Goal: Task Accomplishment & Management: Manage account settings

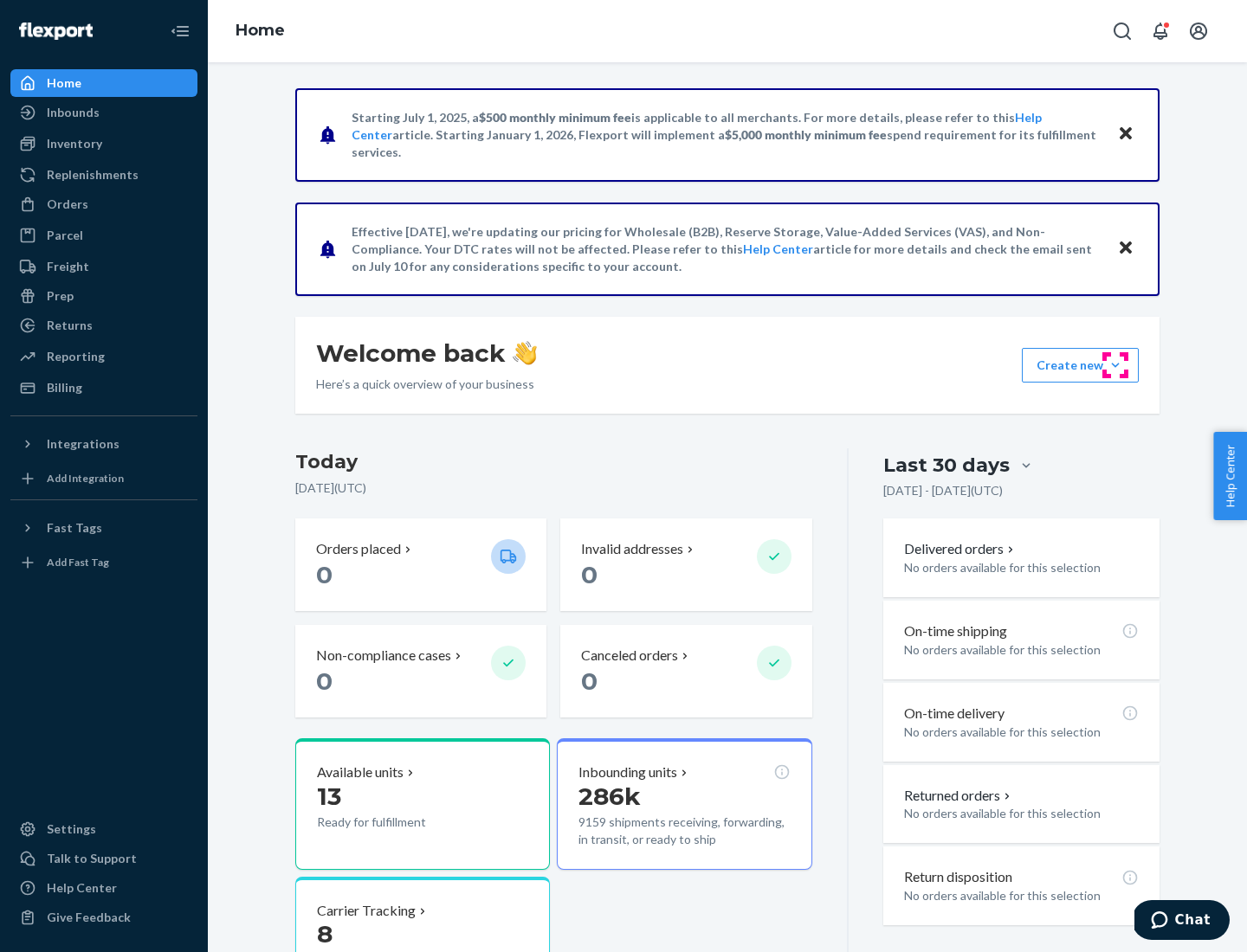
click at [1115, 365] on button "Create new Create new inbound Create new order Create new product" at bounding box center [1079, 364] width 117 height 35
click at [104, 112] on div "Inbounds" at bounding box center [104, 112] width 184 height 24
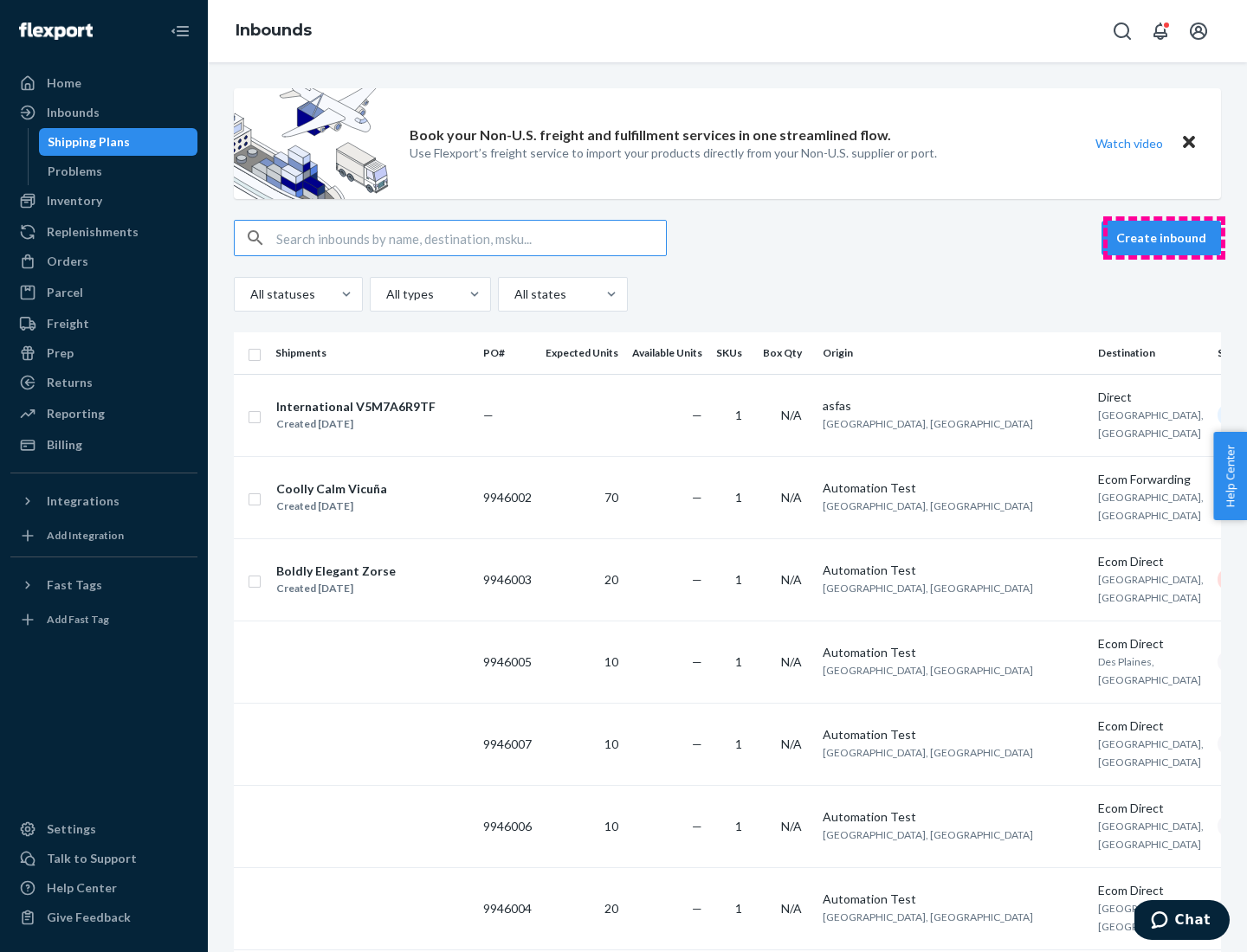
click at [1164, 238] on button "Create inbound" at bounding box center [1161, 238] width 120 height 35
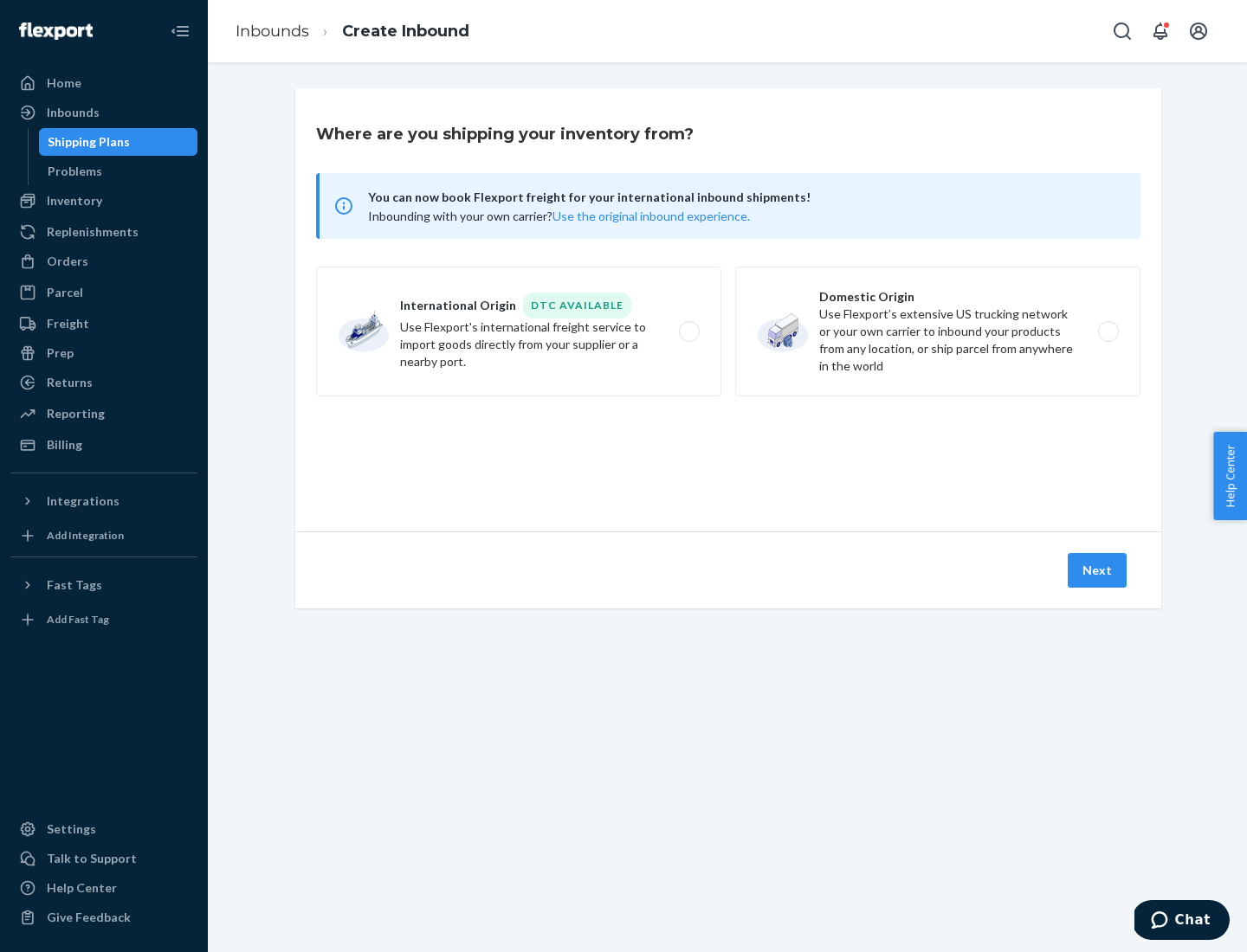
click at [938, 332] on label "Domestic Origin Use Flexport’s extensive US trucking network or your own carrie…" at bounding box center [938, 332] width 405 height 130
click at [1107, 332] on input "Domestic Origin Use Flexport’s extensive US trucking network or your own carrie…" at bounding box center [1113, 332] width 11 height 11
radio input "true"
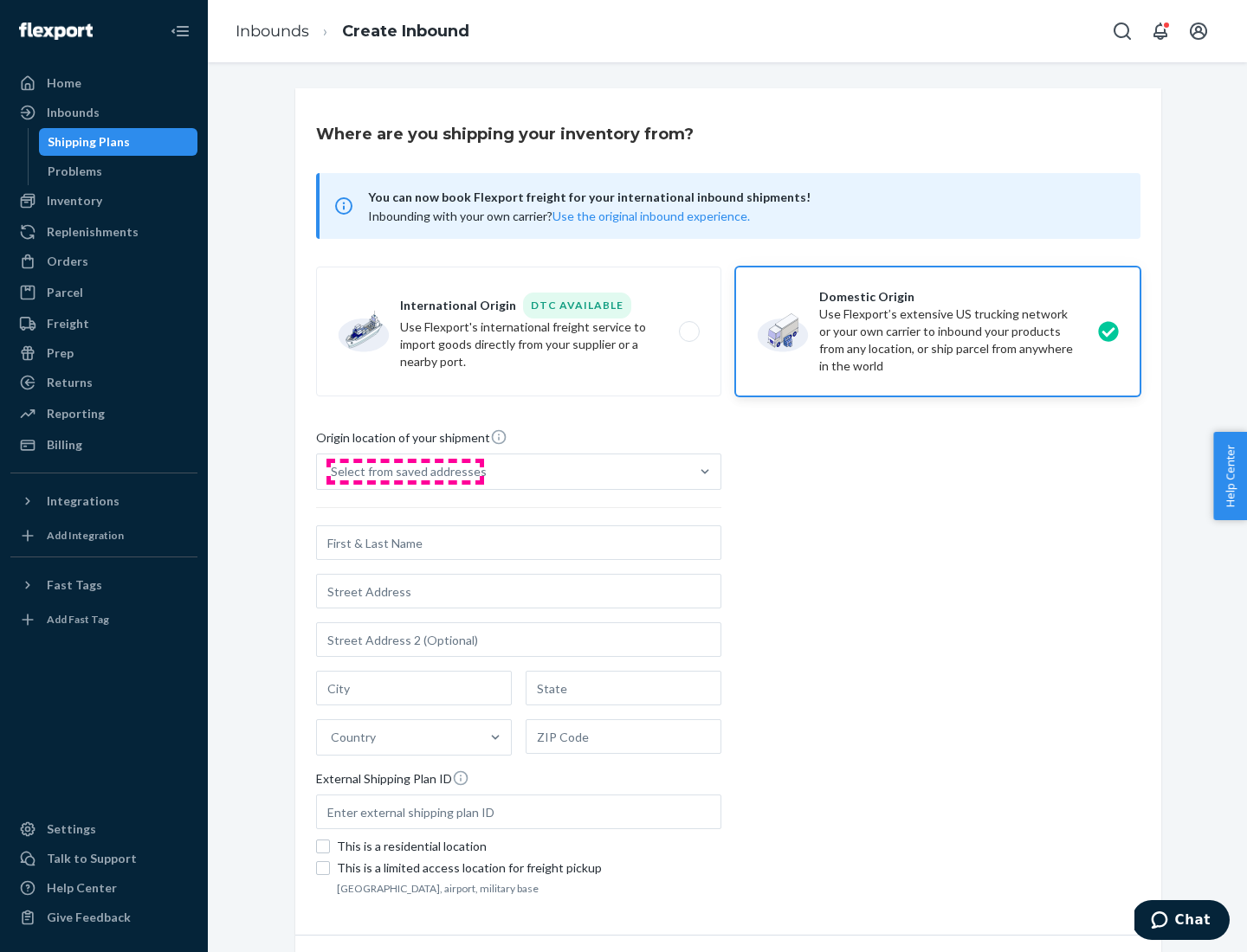
click at [405, 472] on div "Select from saved addresses" at bounding box center [408, 471] width 156 height 17
click at [333, 472] on input "Select from saved addresses" at bounding box center [332, 471] width 2 height 17
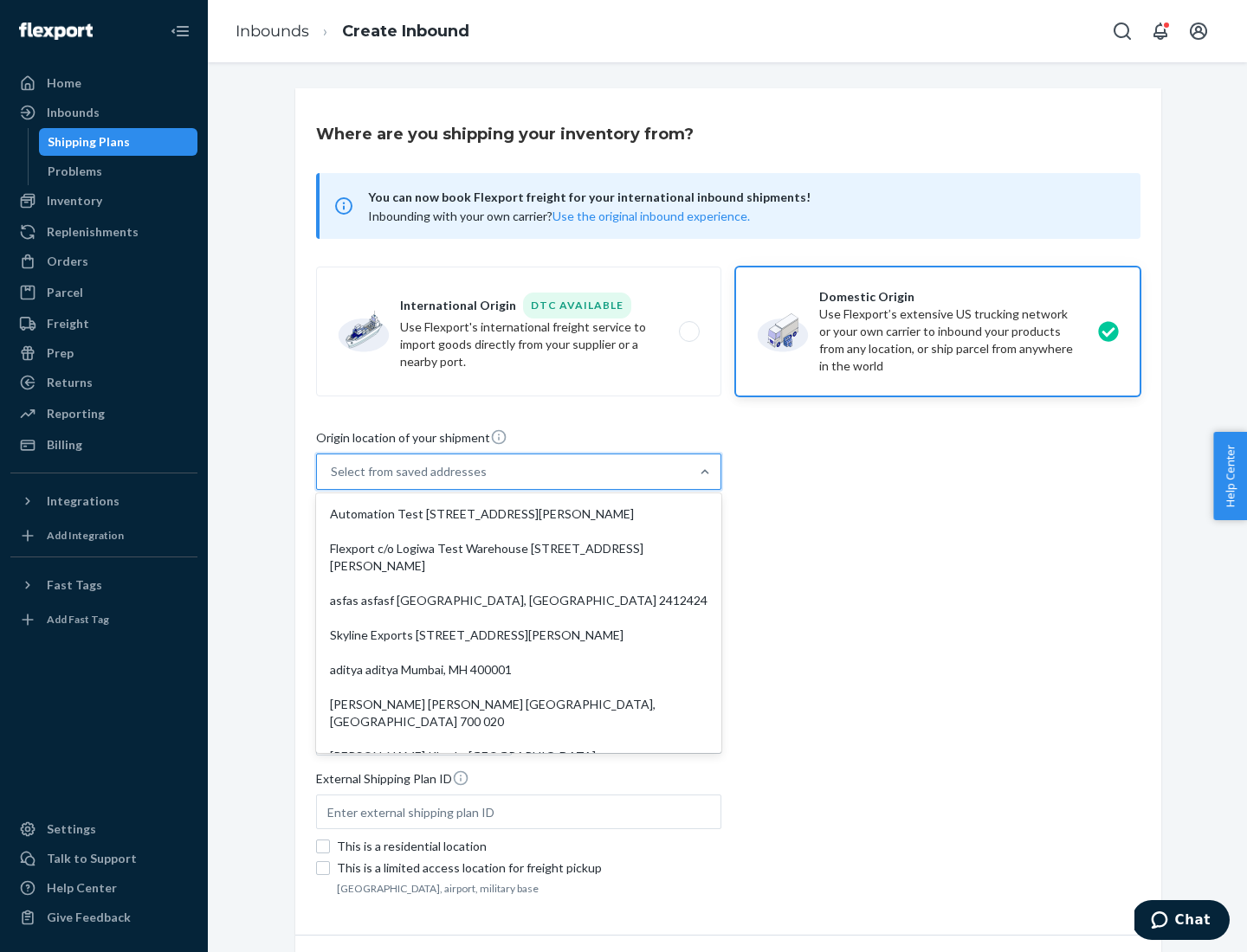
scroll to position [7, 0]
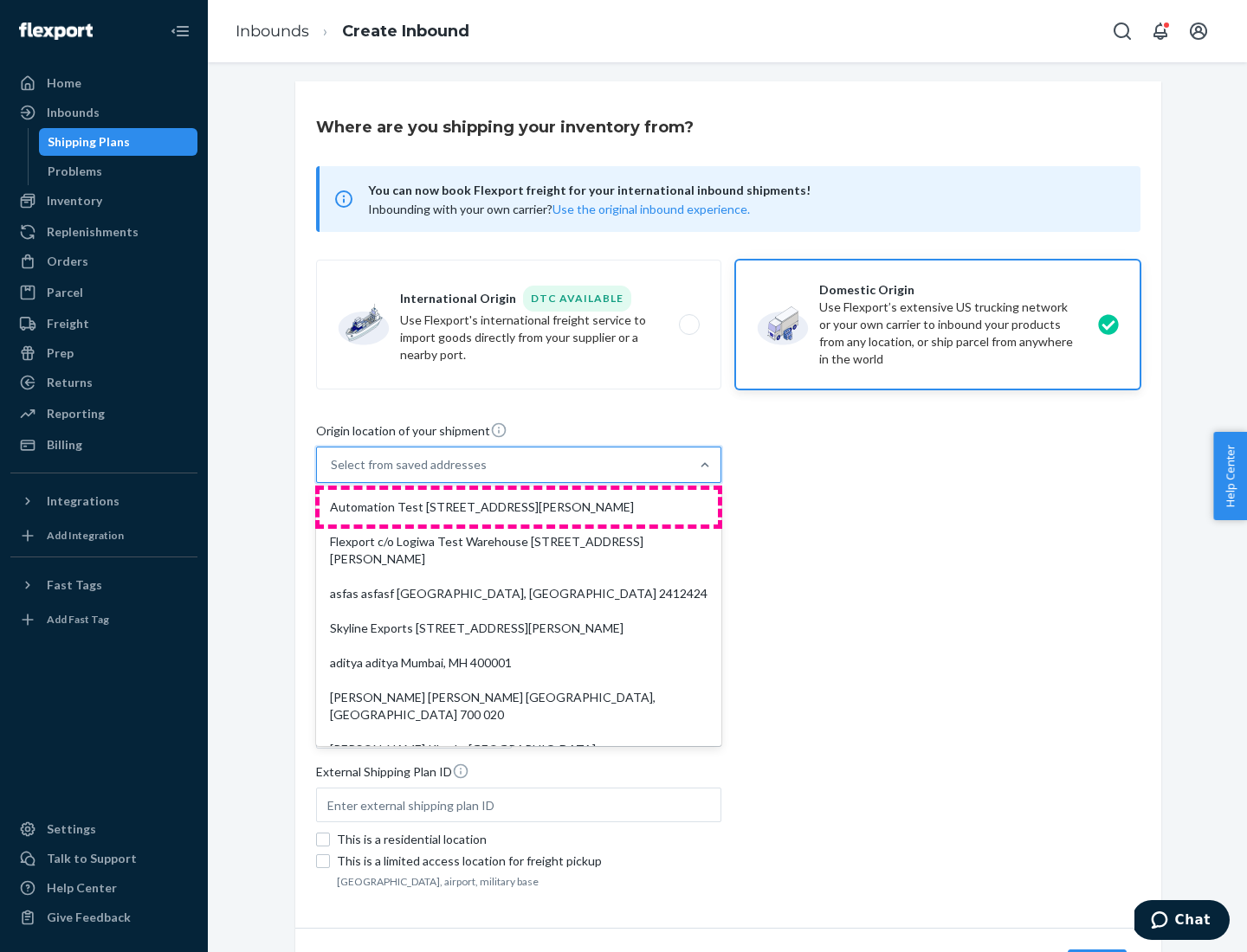
click at [519, 508] on div "Automation Test [STREET_ADDRESS][PERSON_NAME]" at bounding box center [518, 507] width 398 height 35
click at [333, 473] on input "option Automation Test [STREET_ADDRESS][PERSON_NAME]. 9 results available. Use …" at bounding box center [332, 465] width 2 height 17
type input "Automation Test"
type input "9th Floor"
type input "[GEOGRAPHIC_DATA]"
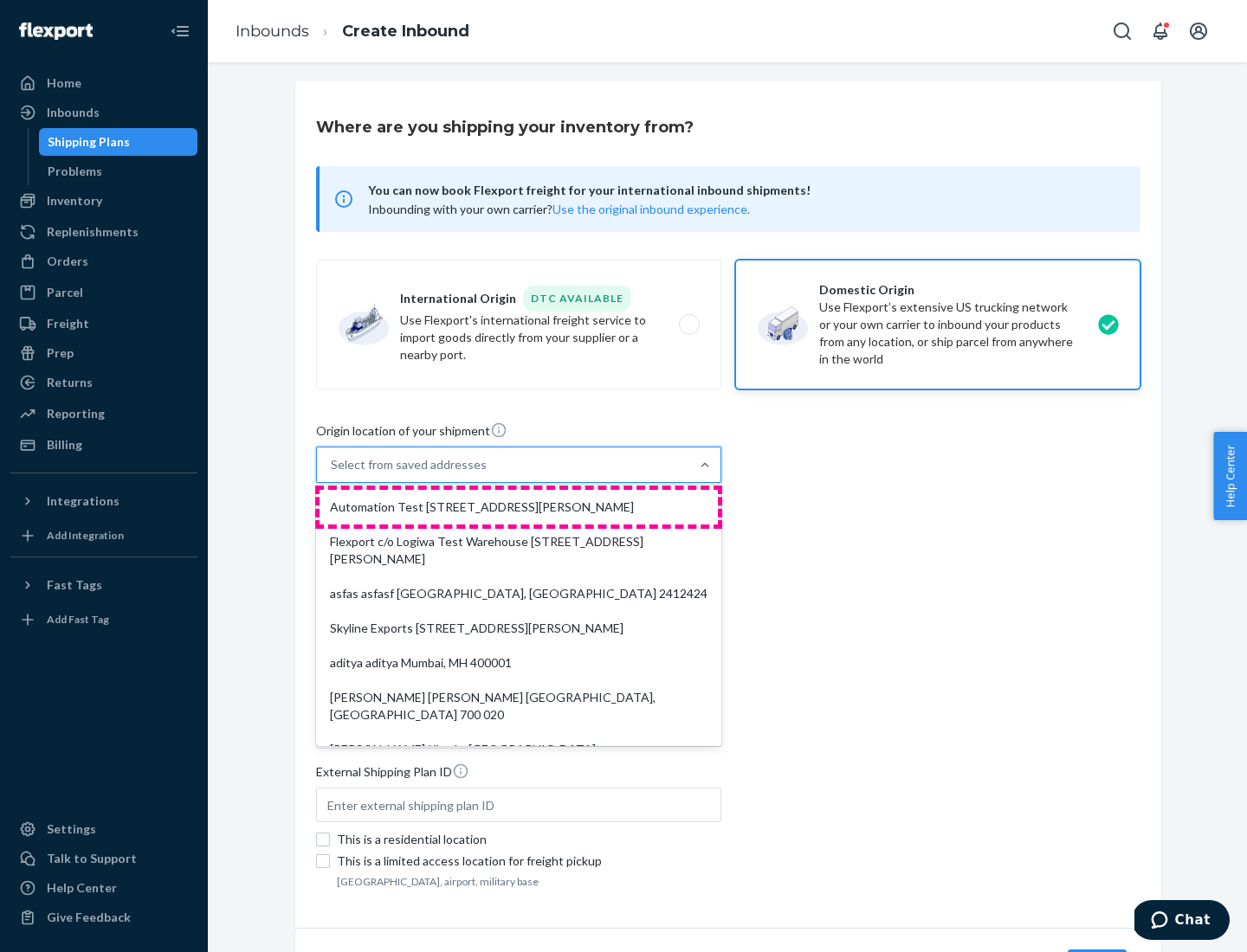
type input "CA"
type input "94104"
type input "[STREET_ADDRESS][PERSON_NAME]"
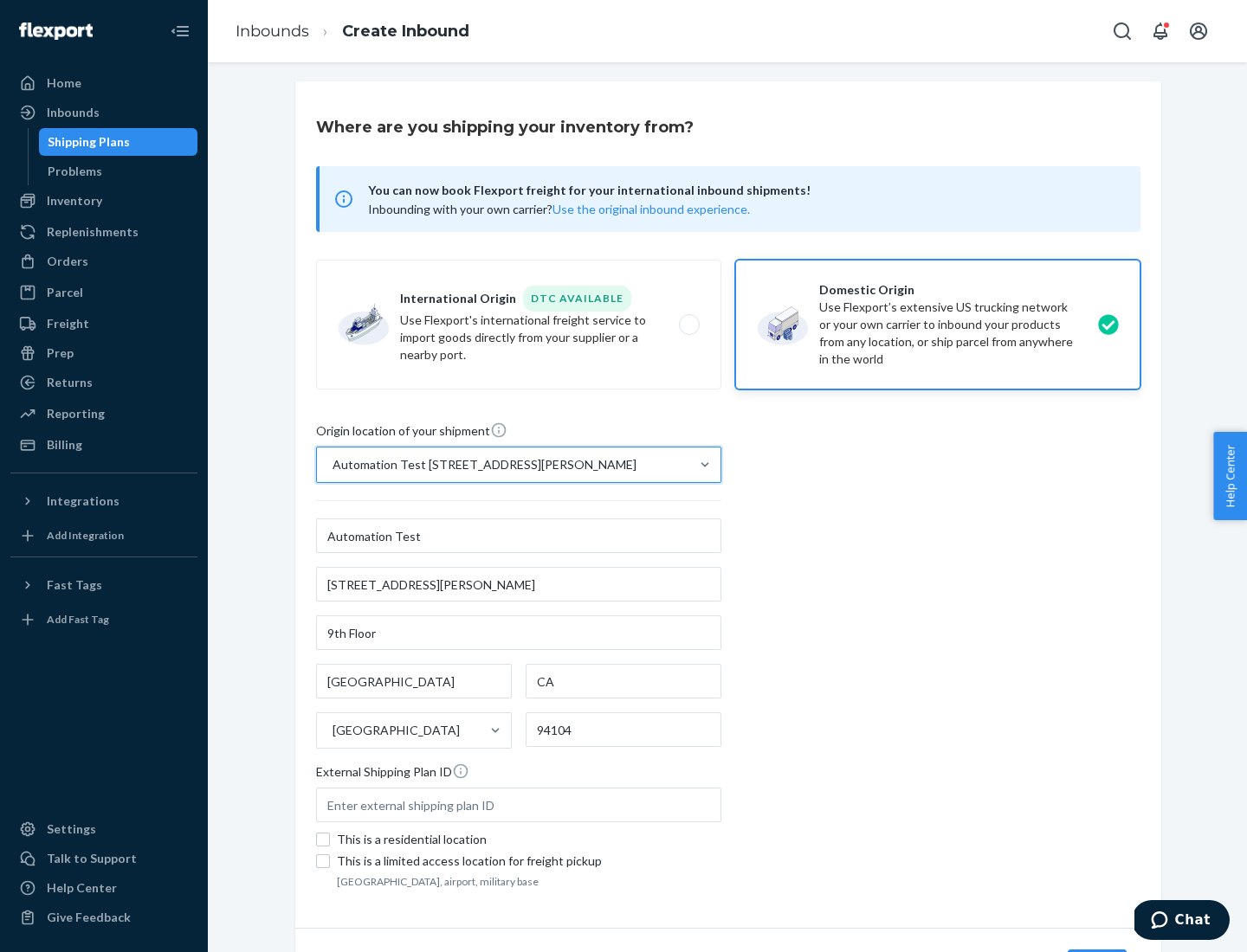
scroll to position [101, 0]
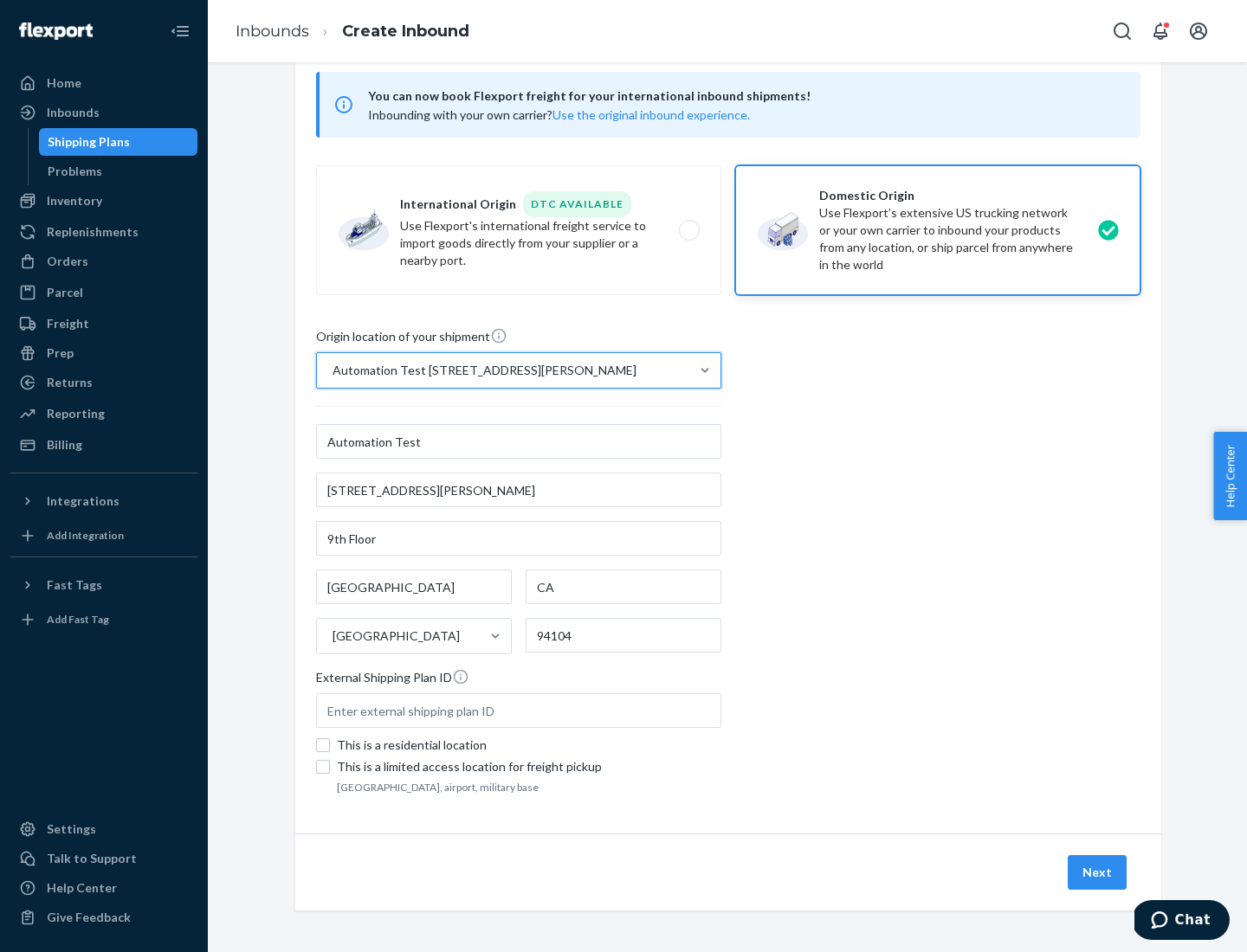
click at [1098, 872] on button "Next" at bounding box center [1096, 872] width 59 height 35
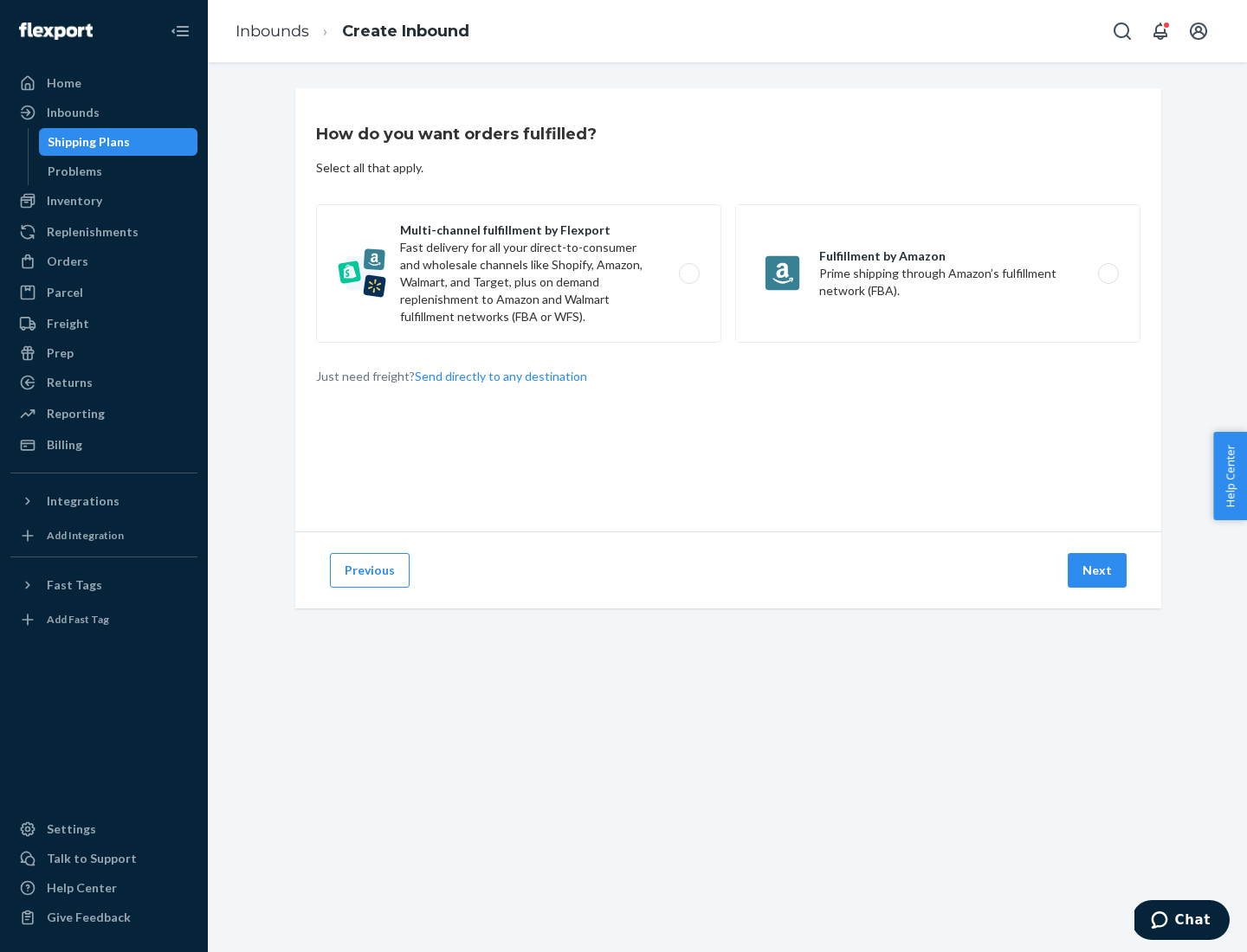
click at [519, 274] on label "Multi-channel fulfillment by Flexport Fast delivery for all your direct-to-cons…" at bounding box center [518, 274] width 405 height 139
click at [689, 274] on input "Multi-channel fulfillment by Flexport Fast delivery for all your direct-to-cons…" at bounding box center [694, 274] width 11 height 11
radio input "true"
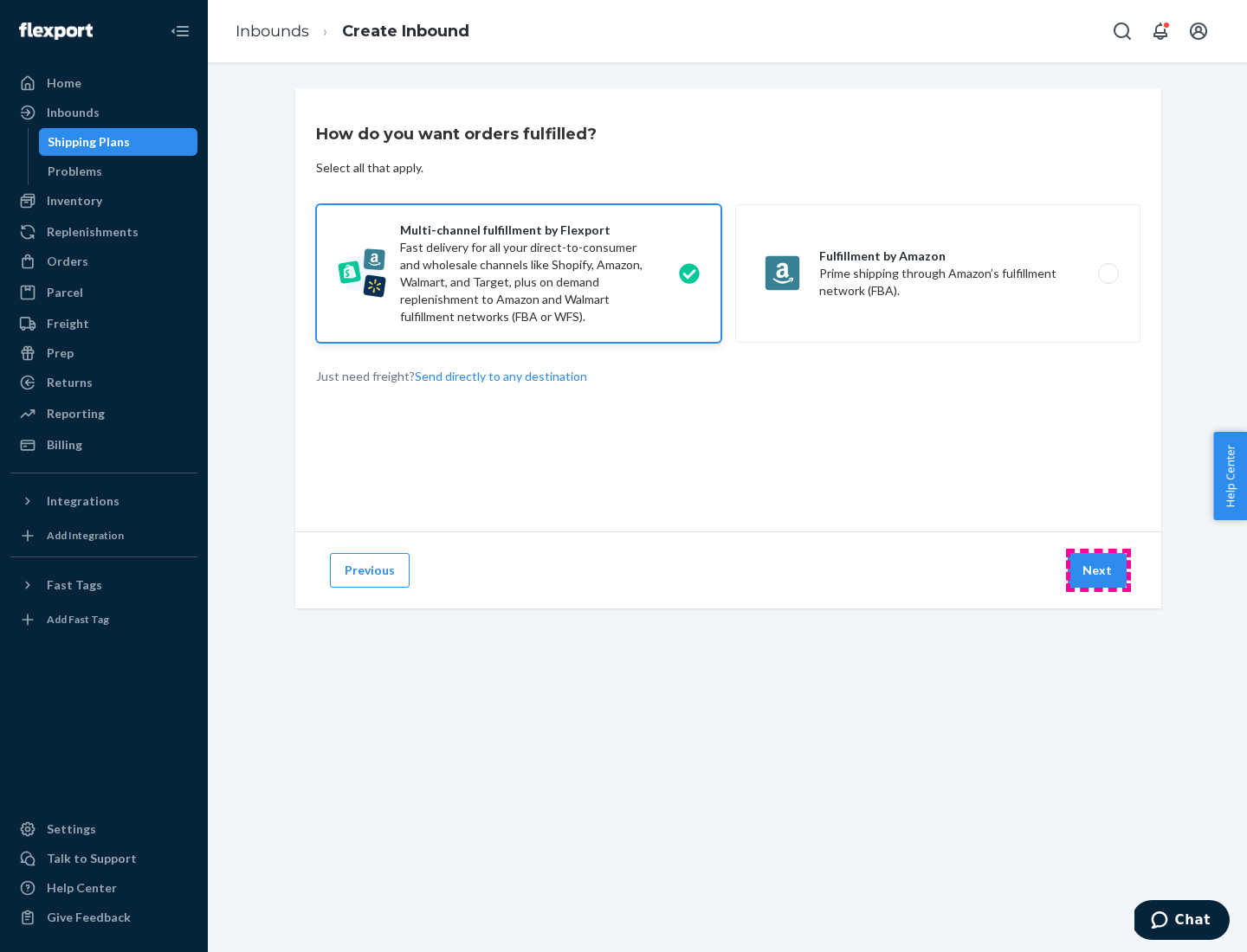
click at [1098, 571] on button "Next" at bounding box center [1096, 570] width 59 height 35
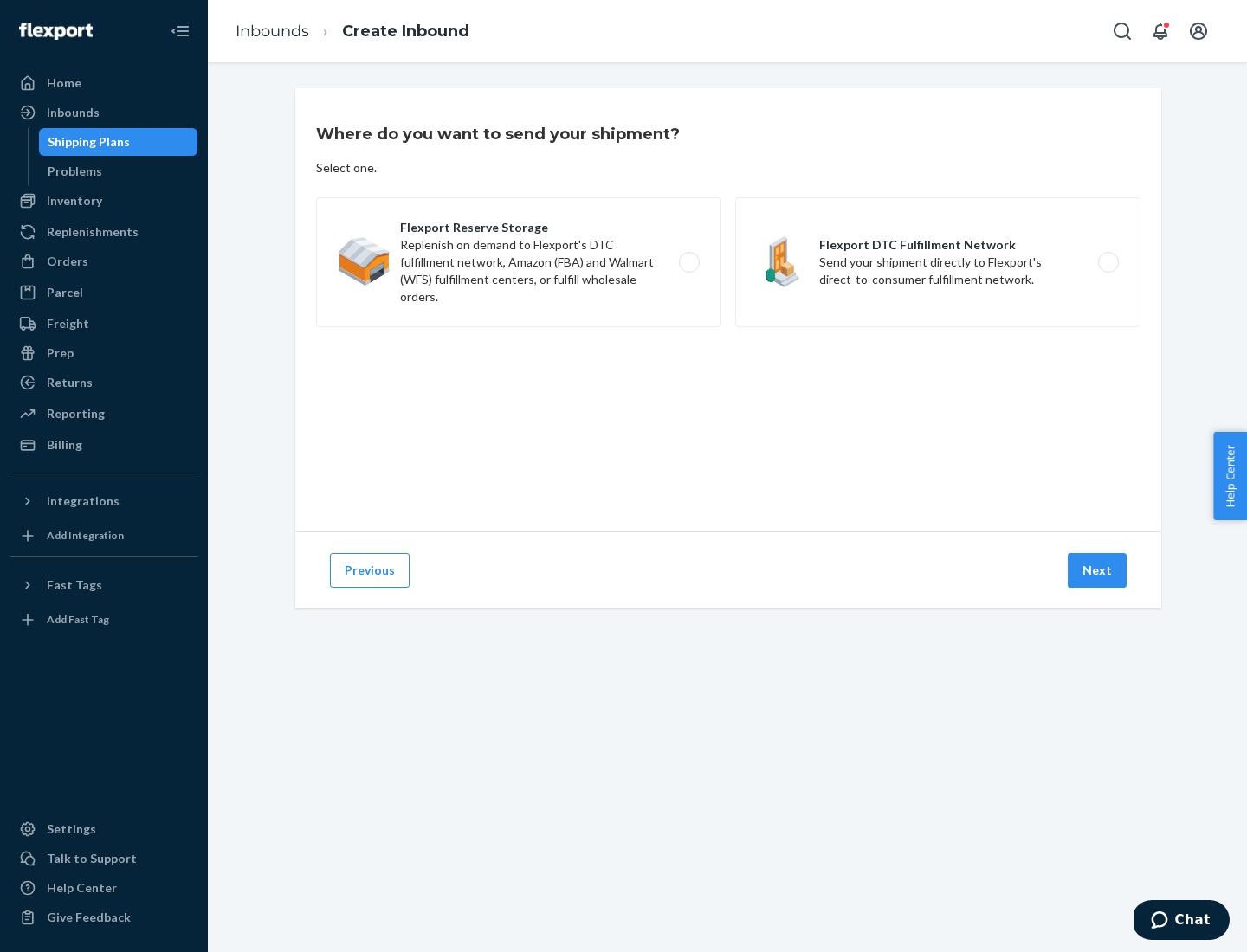
click at [938, 262] on label "Flexport DTC Fulfillment Network Send your shipment directly to Flexport's dire…" at bounding box center [938, 262] width 405 height 130
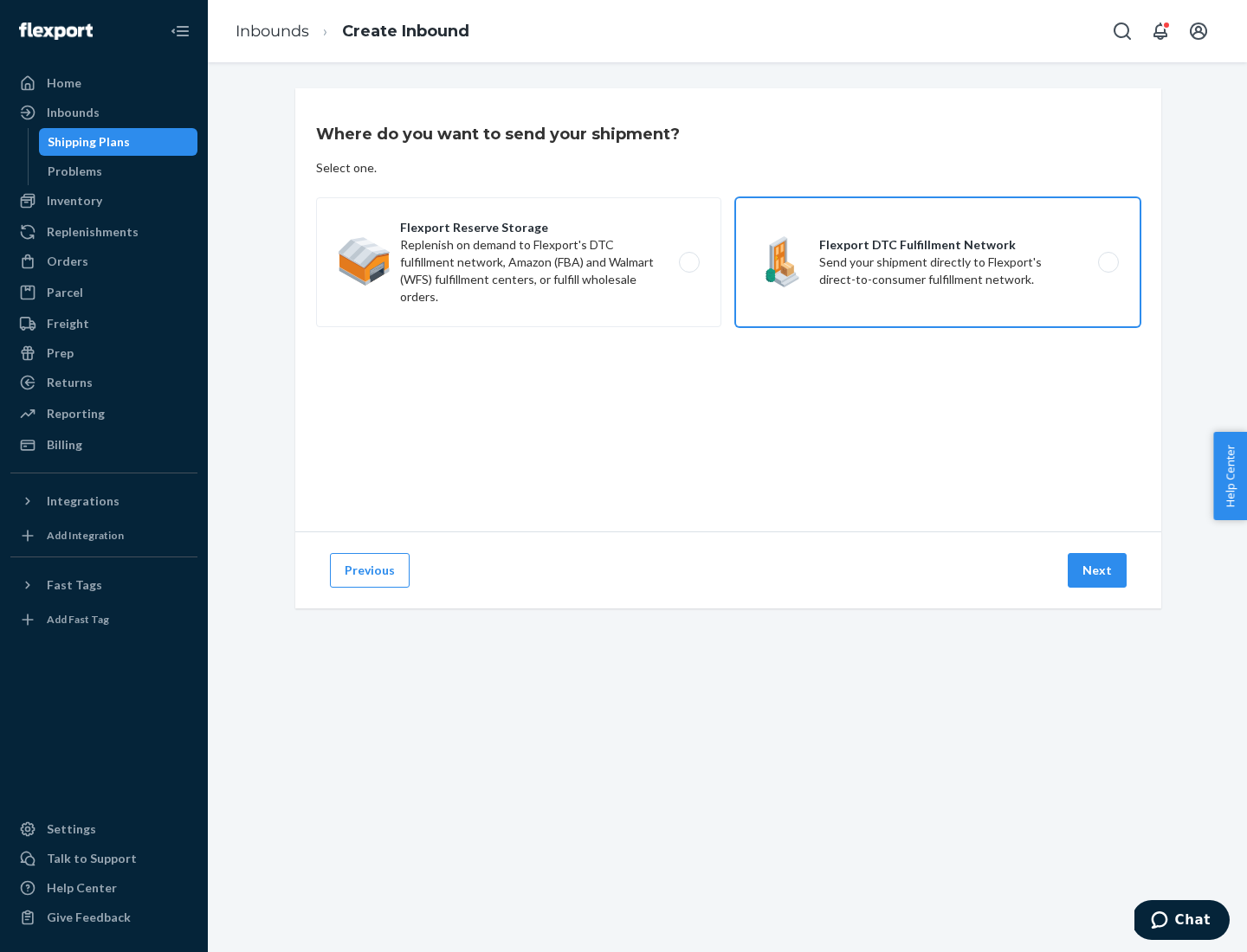
click at [1107, 262] on input "Flexport DTC Fulfillment Network Send your shipment directly to Flexport's dire…" at bounding box center [1113, 262] width 11 height 11
radio input "true"
click at [1098, 571] on button "Next" at bounding box center [1096, 570] width 59 height 35
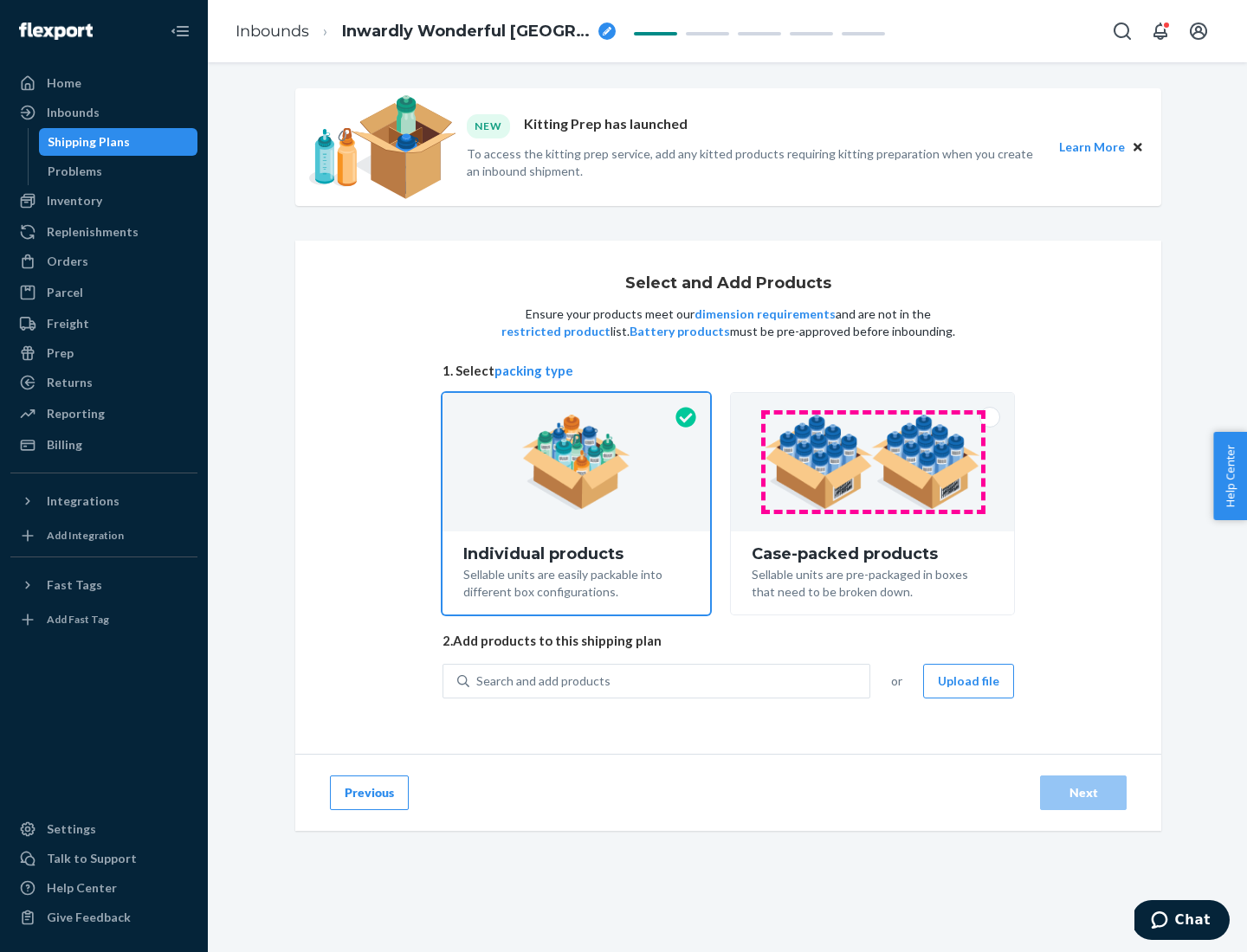
click at [872, 462] on img at bounding box center [872, 463] width 215 height 96
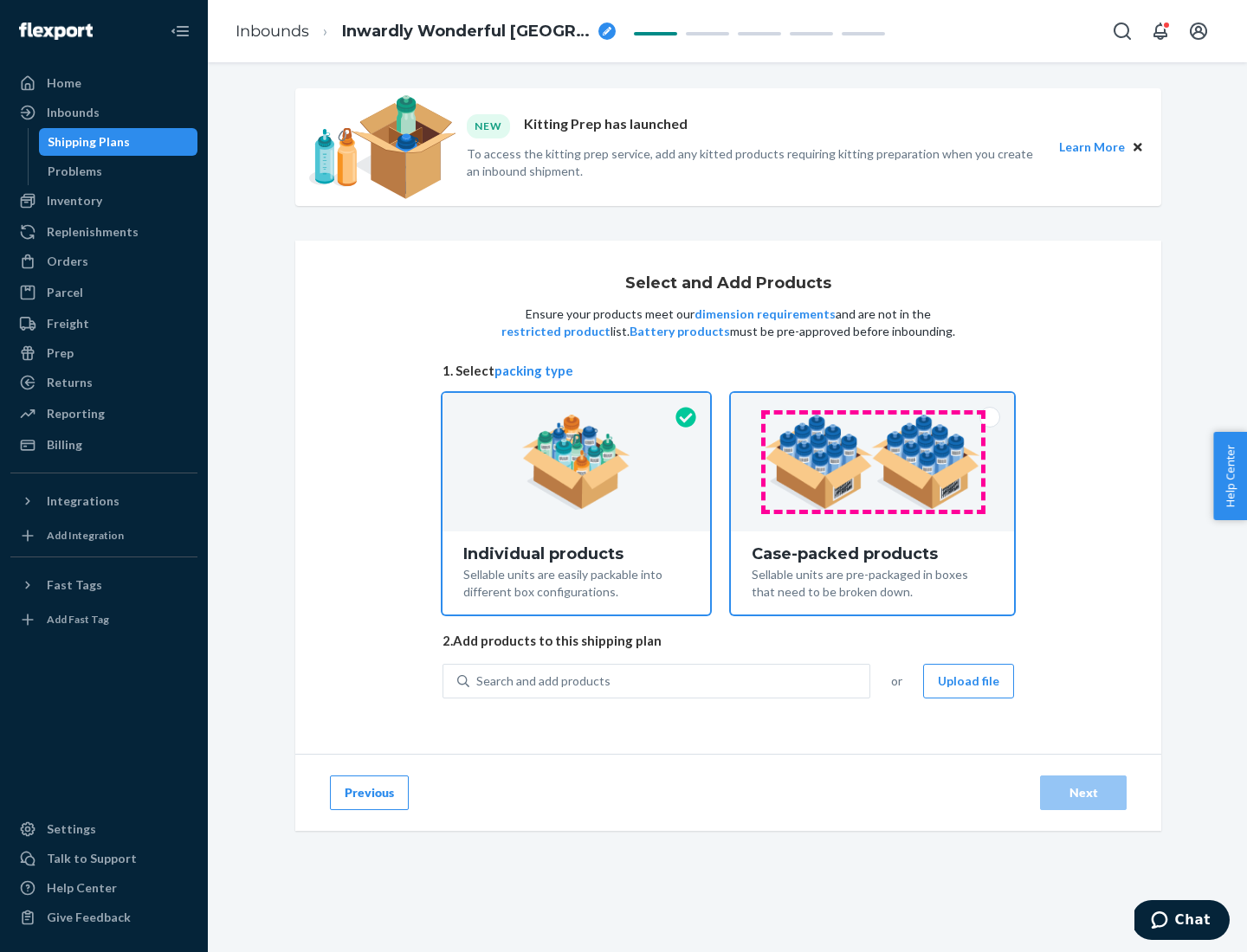
click at [872, 405] on input "Case-packed products Sellable units are pre-packaged in boxes that need to be b…" at bounding box center [872, 399] width 11 height 11
radio input "true"
radio input "false"
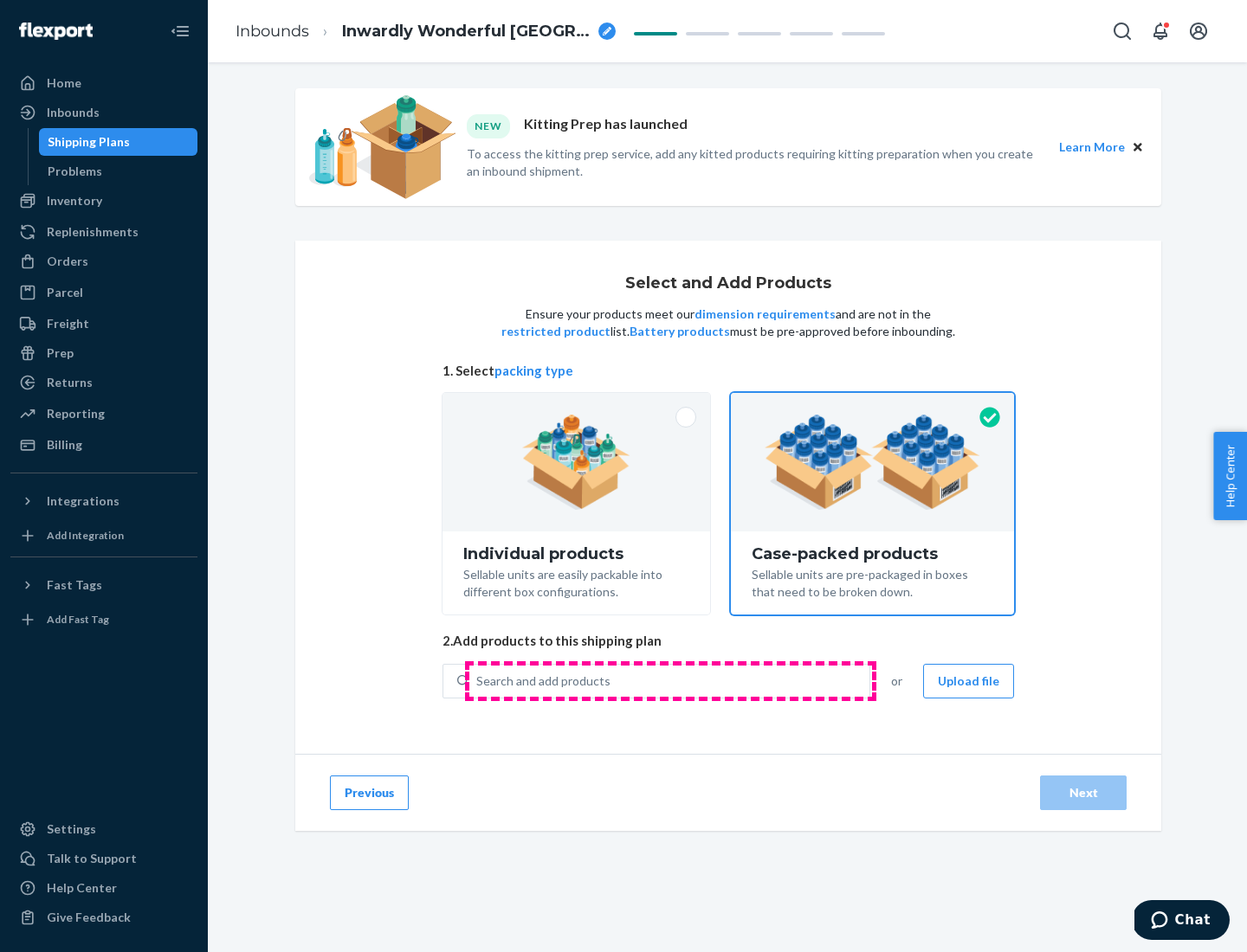
click at [670, 680] on div "Search and add products" at bounding box center [669, 681] width 400 height 31
click at [478, 680] on input "Search and add products" at bounding box center [477, 681] width 2 height 17
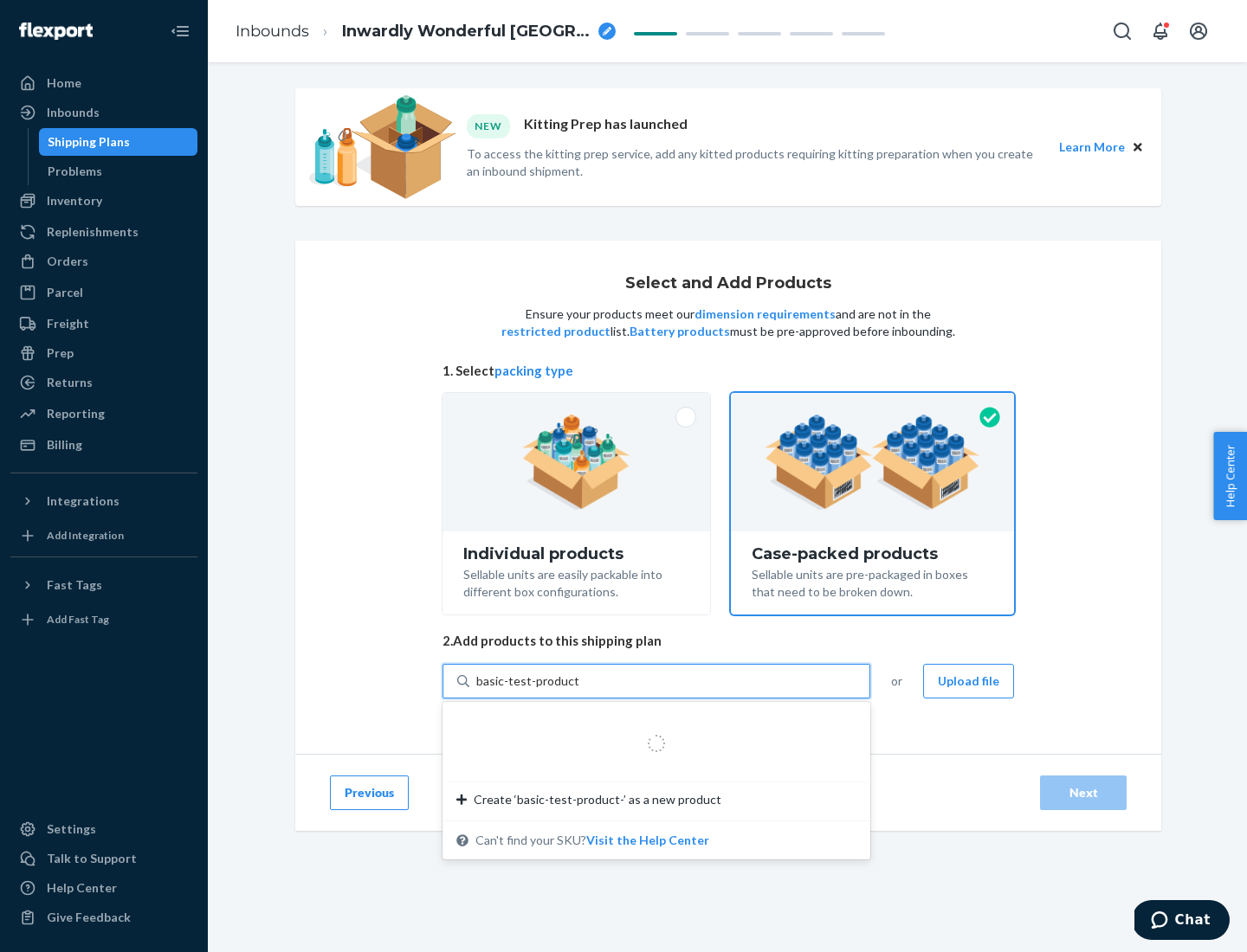
type input "basic-test-product-1"
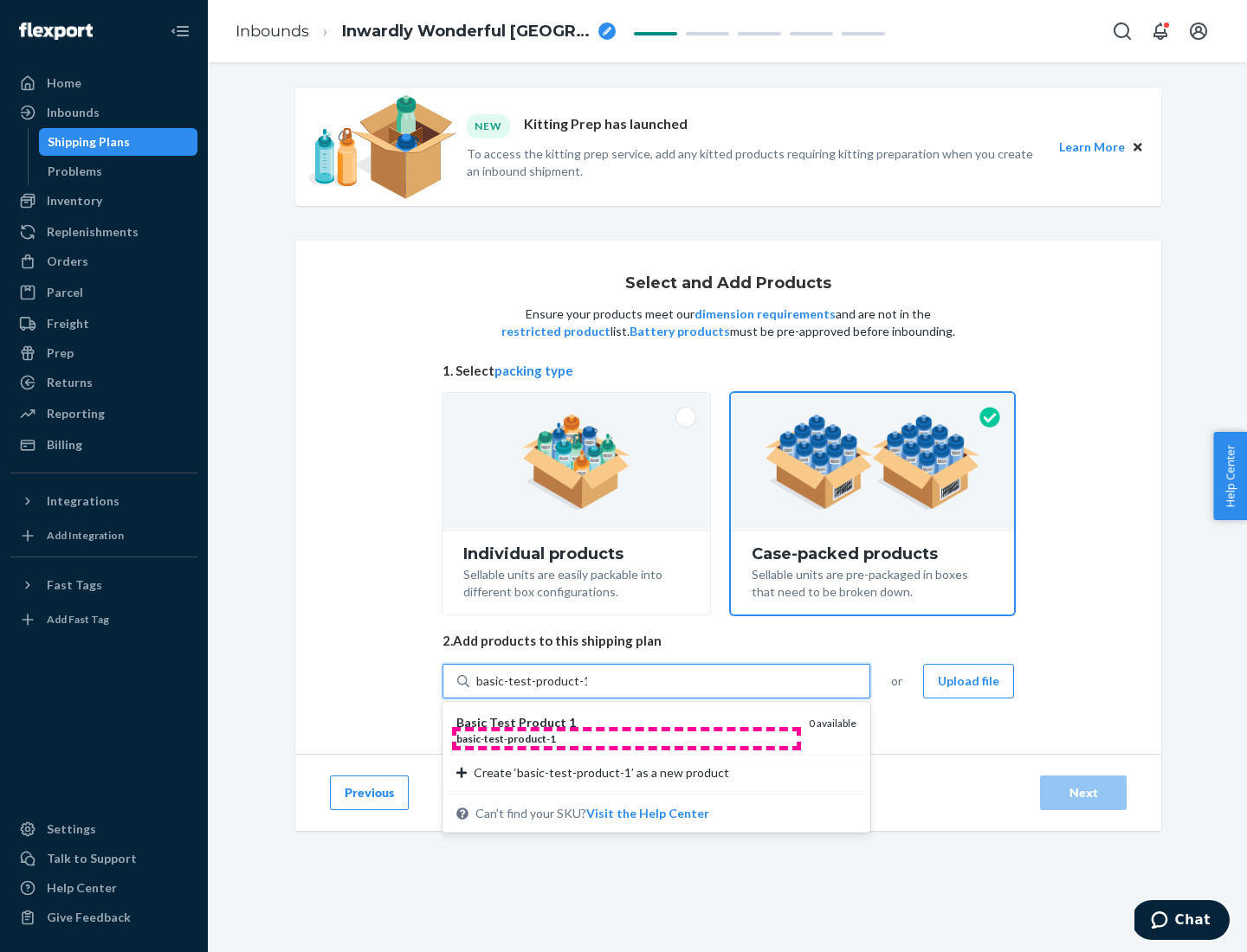
click at [626, 738] on div "basic - test - product - 1" at bounding box center [625, 739] width 338 height 15
click at [587, 690] on input "basic-test-product-1" at bounding box center [531, 681] width 111 height 17
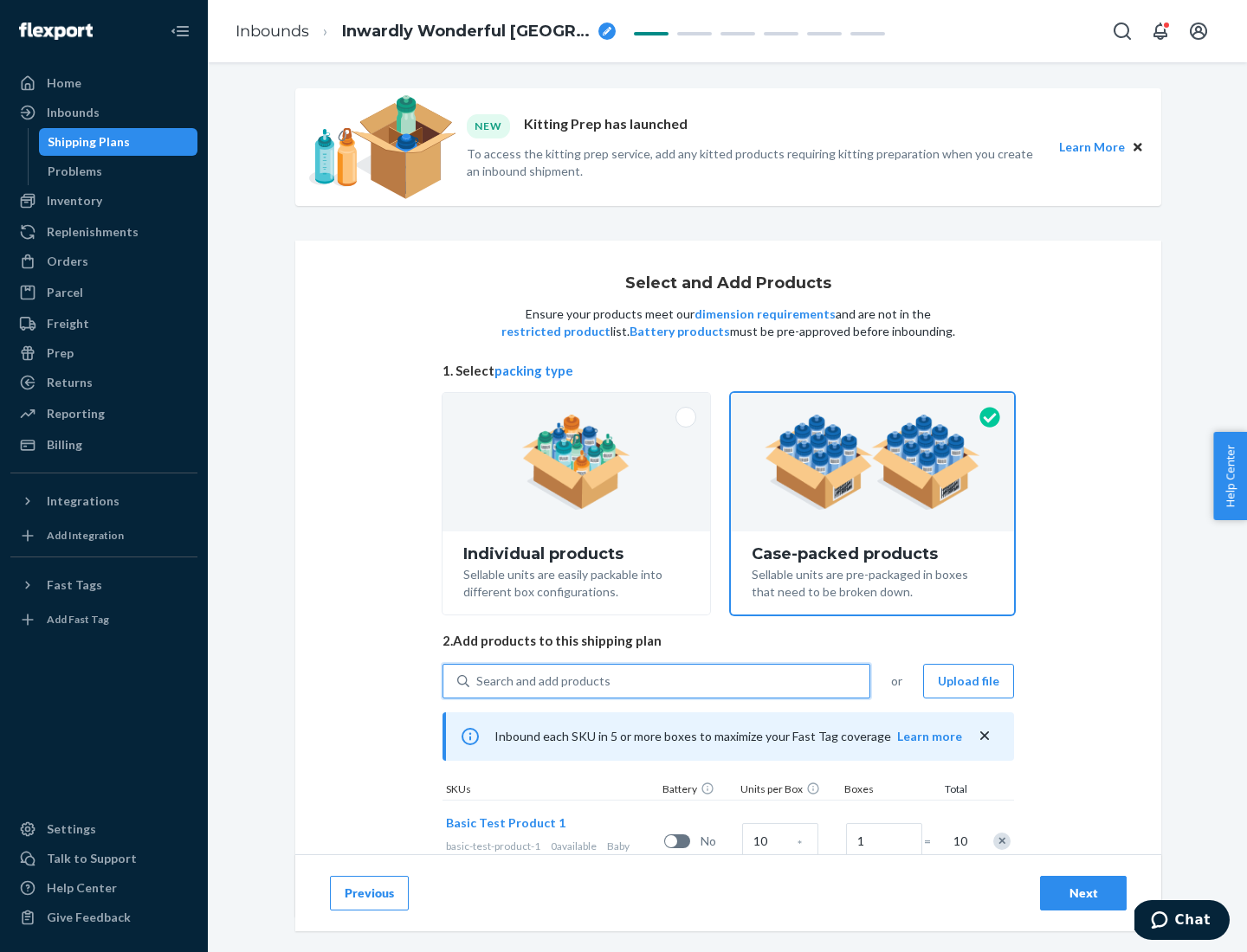
scroll to position [63, 0]
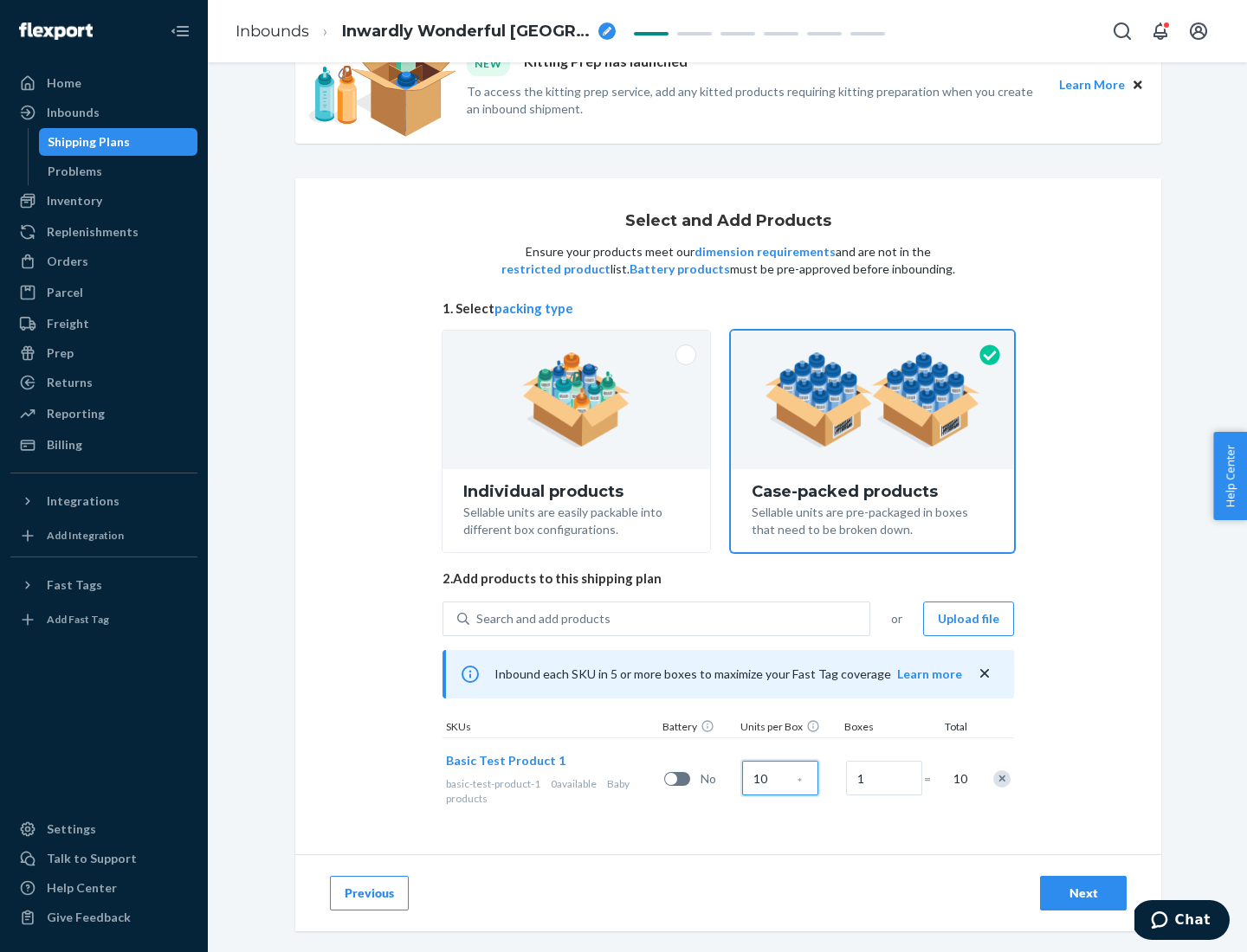
type input "10"
type input "7"
click at [1083, 894] on div "Next" at bounding box center [1083, 893] width 57 height 17
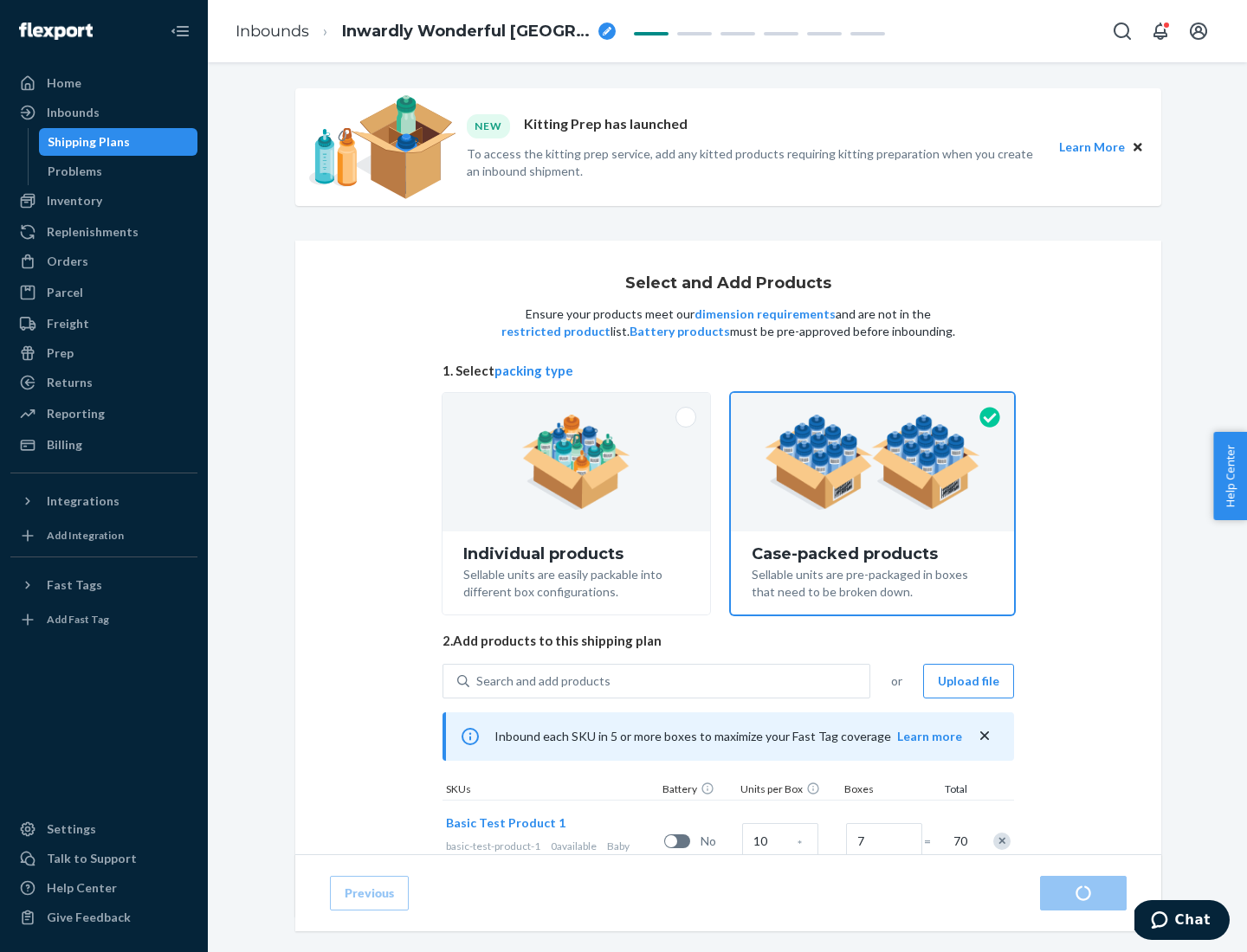
radio input "true"
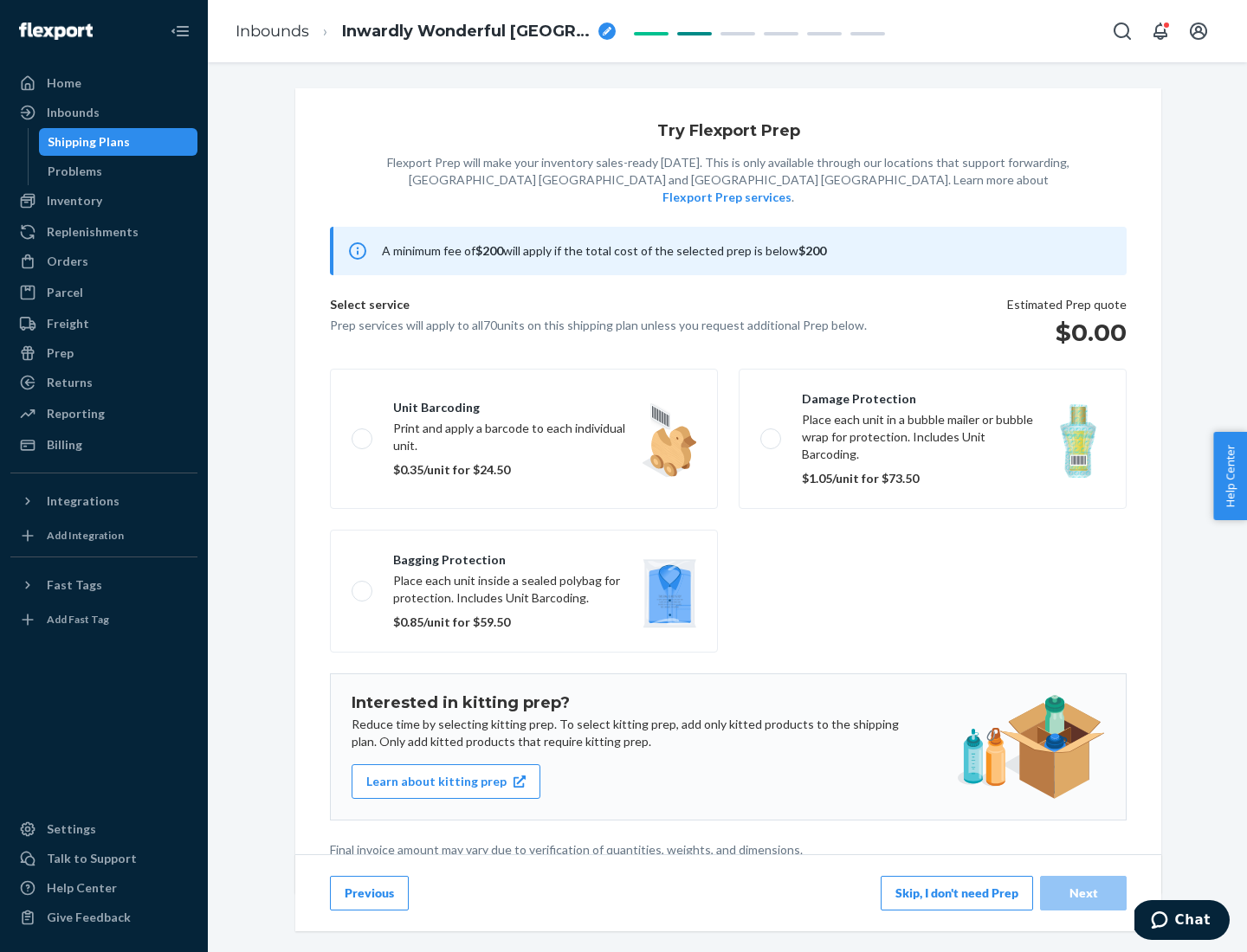
scroll to position [5, 0]
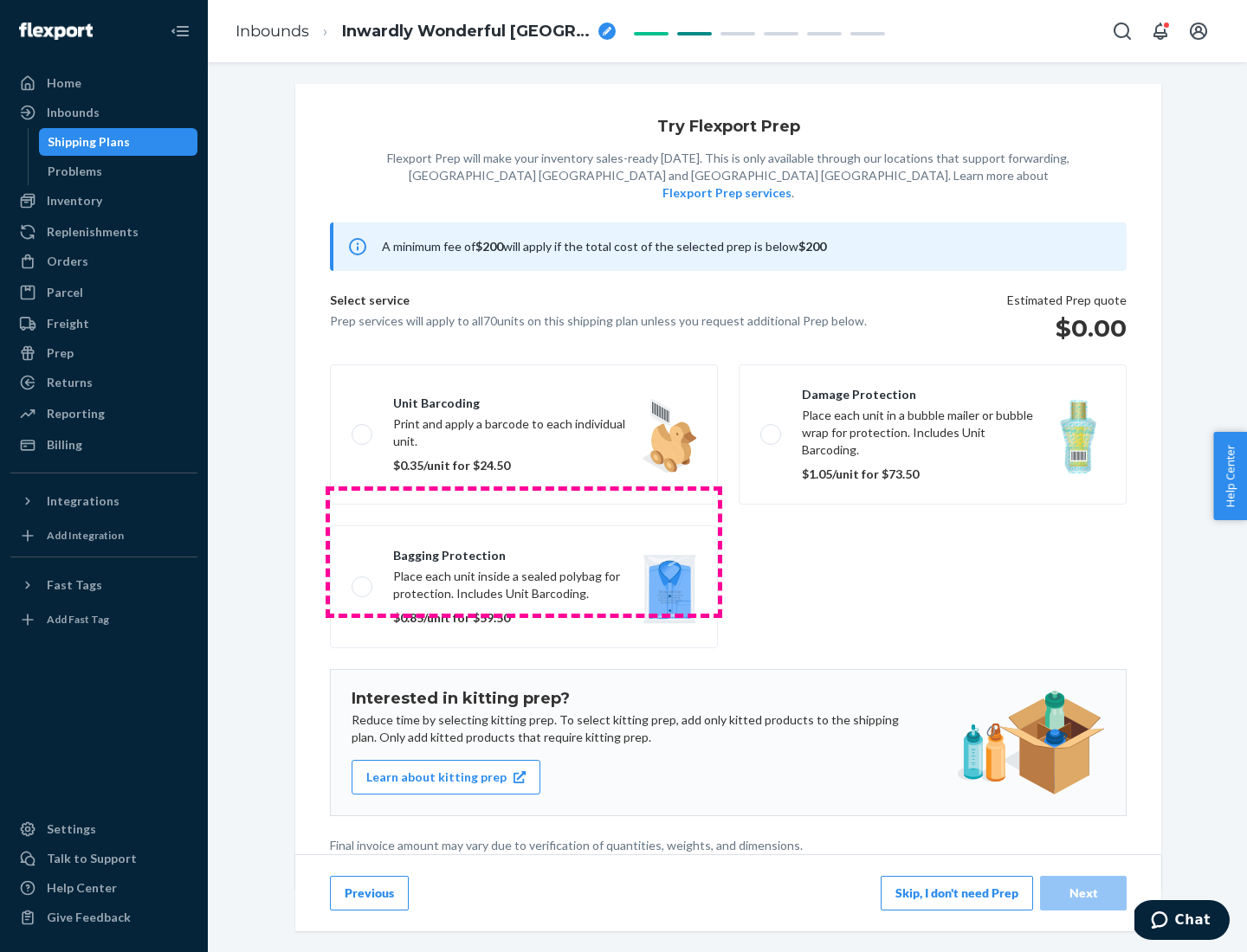
click at [524, 552] on label "Bagging protection Place each unit inside a sealed polybag for protection. Incl…" at bounding box center [524, 587] width 388 height 123
click at [363, 581] on input "Bagging protection Place each unit inside a sealed polybag for protection. Incl…" at bounding box center [357, 587] width 11 height 11
checkbox input "true"
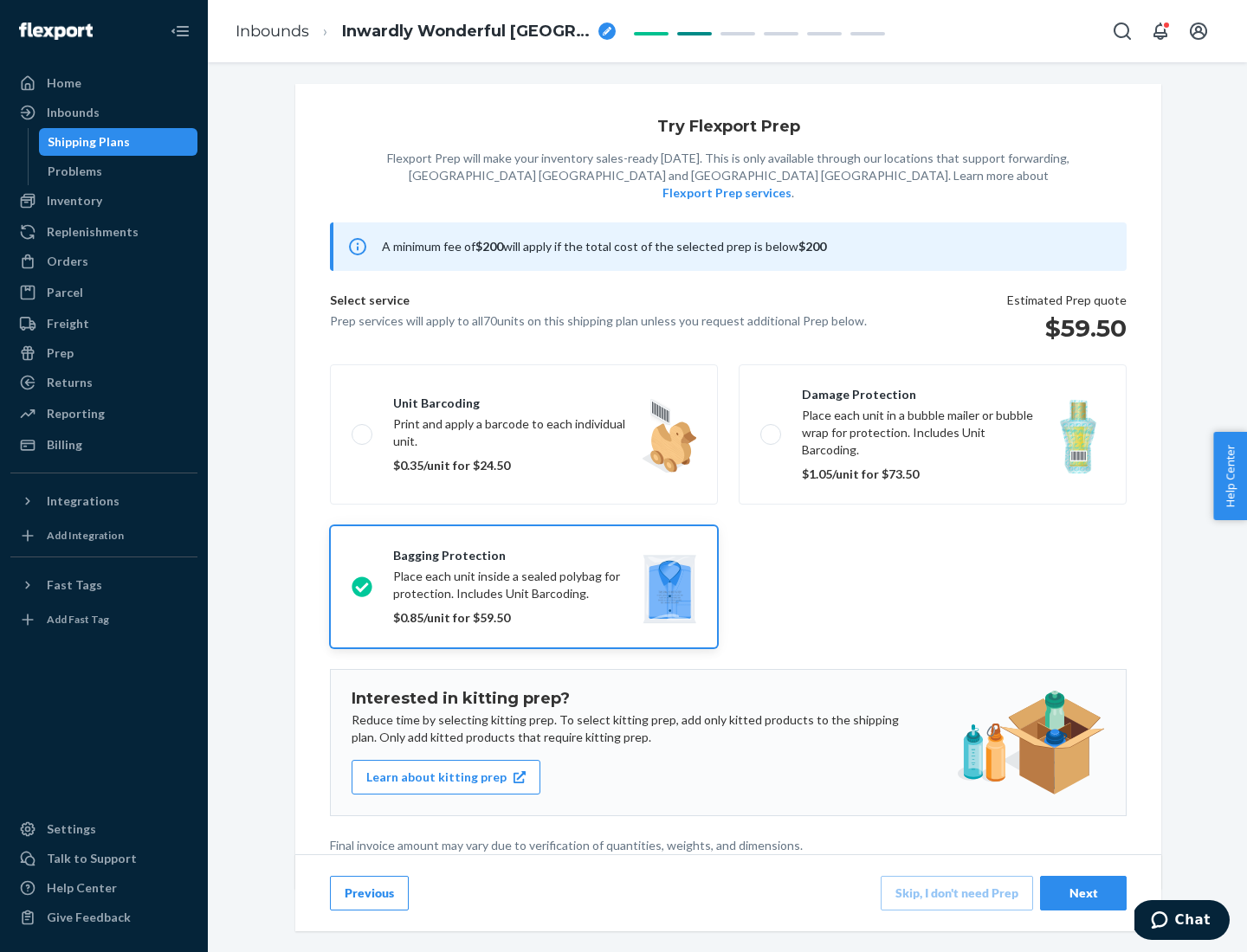
click at [1083, 893] on div "Next" at bounding box center [1083, 893] width 57 height 17
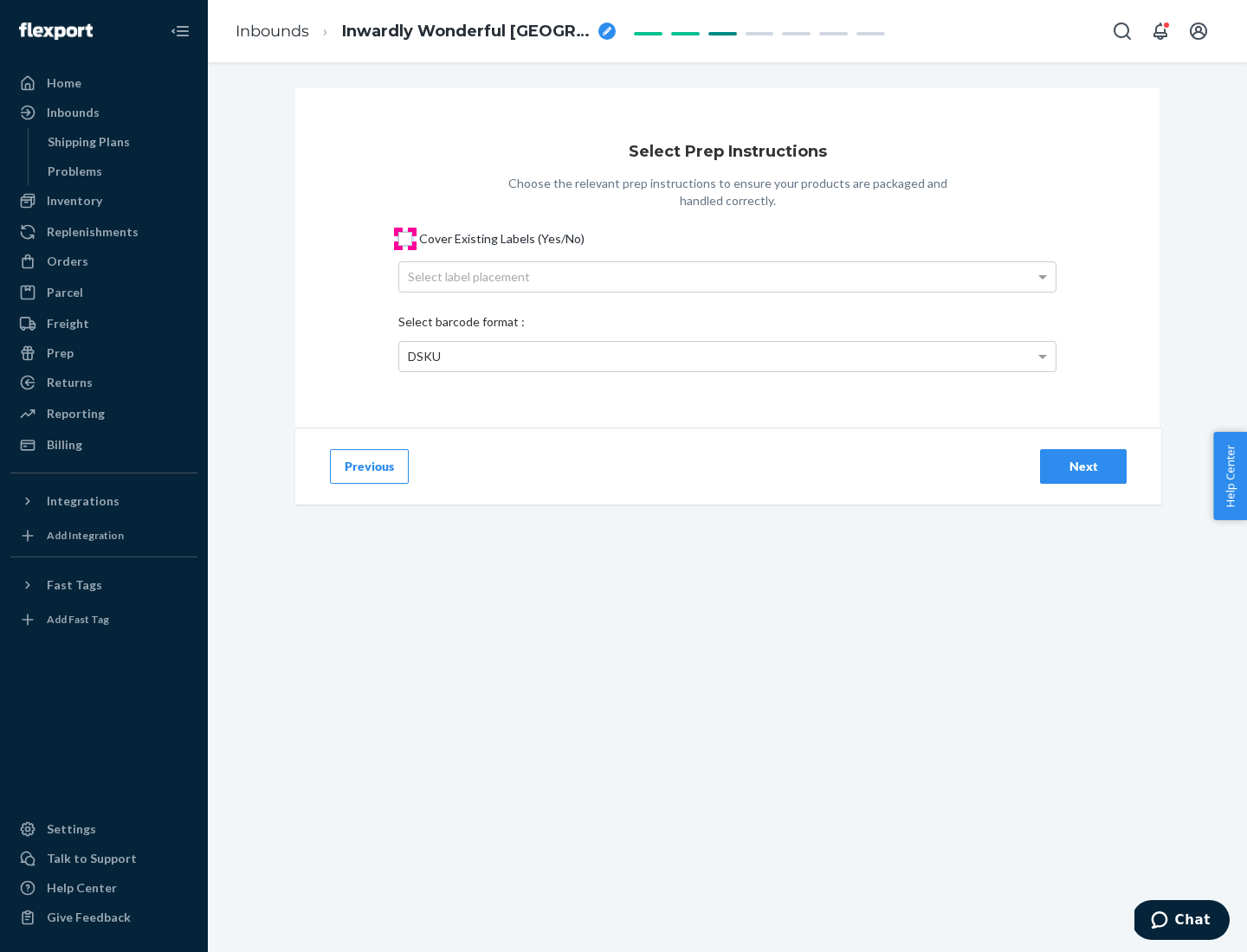
click at [405, 238] on input "Cover Existing Labels (Yes/No)" at bounding box center [405, 239] width 14 height 14
checkbox input "true"
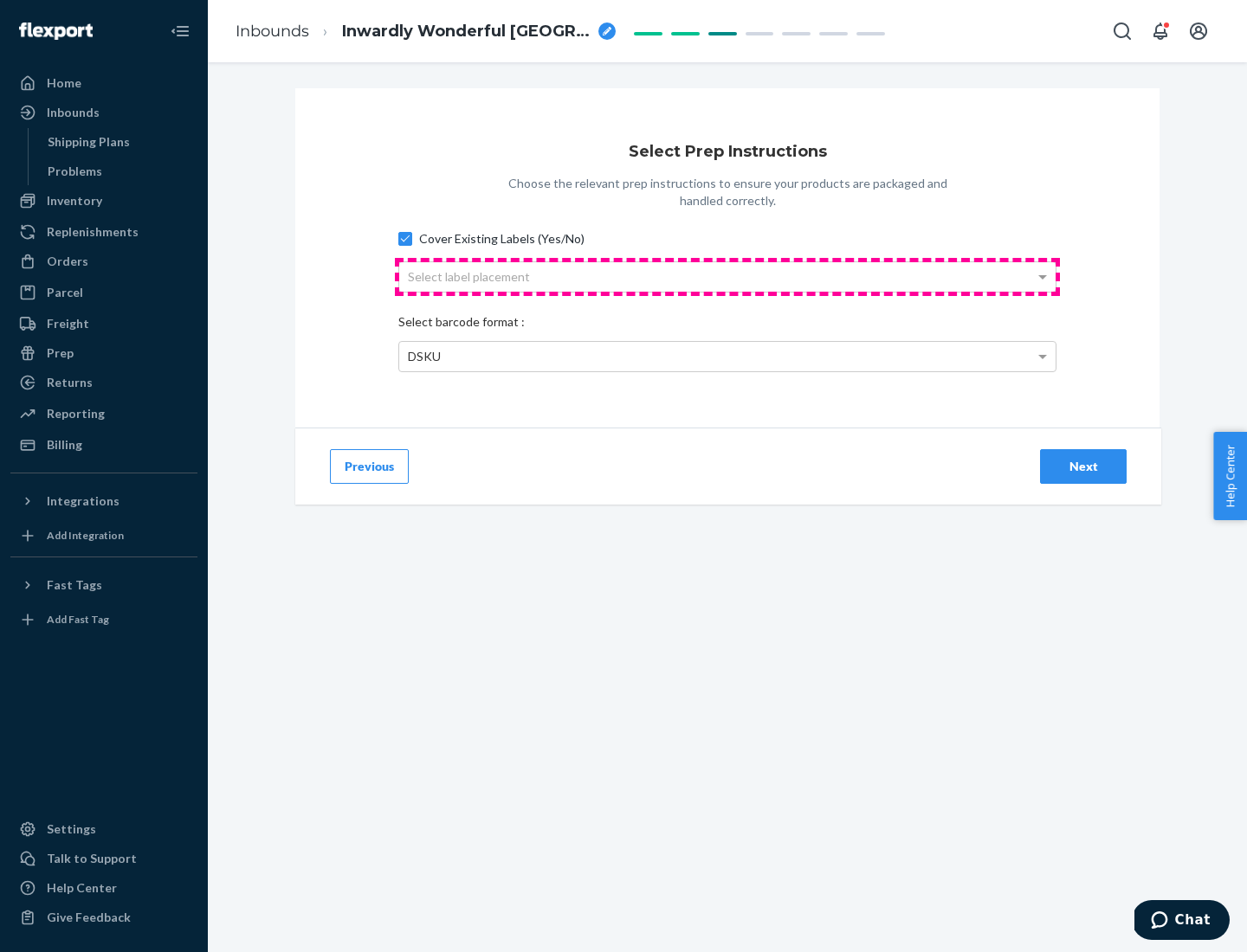
click at [727, 276] on div "Select label placement" at bounding box center [727, 276] width 656 height 29
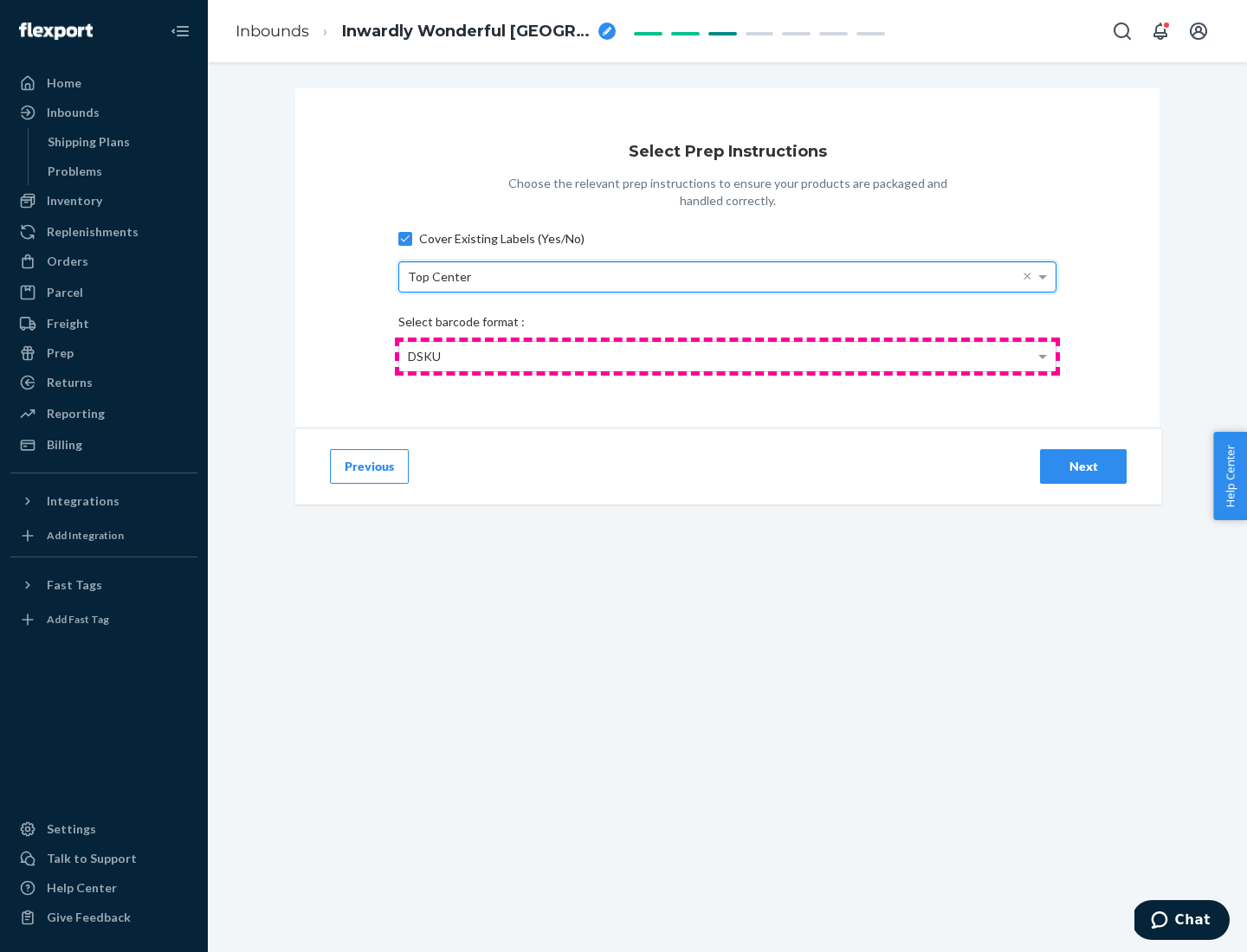
click at [727, 356] on div "DSKU" at bounding box center [727, 356] width 656 height 29
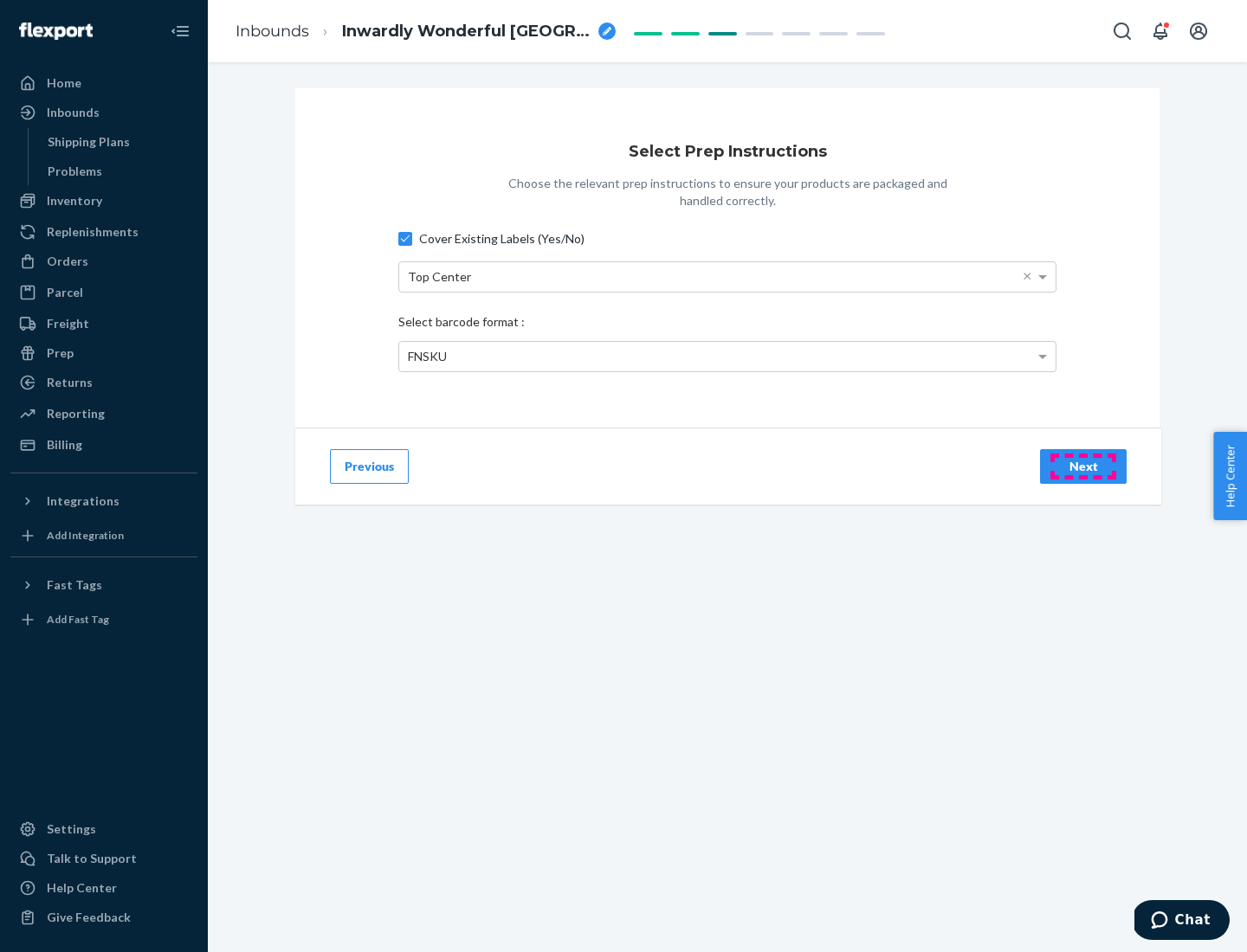
click at [1083, 466] on div "Next" at bounding box center [1083, 467] width 57 height 17
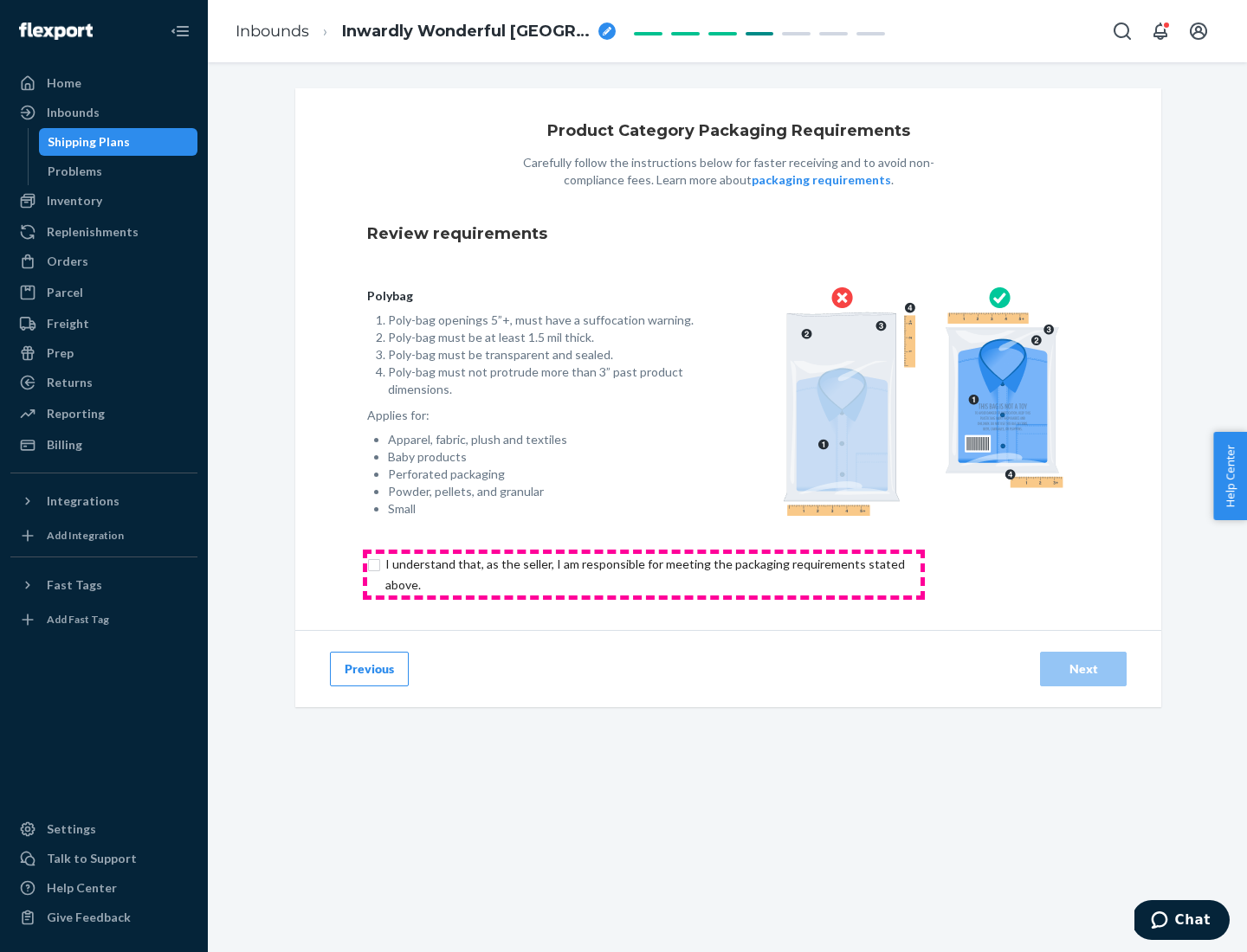
click at [644, 574] on input "checkbox" at bounding box center [655, 574] width 576 height 41
checkbox input "true"
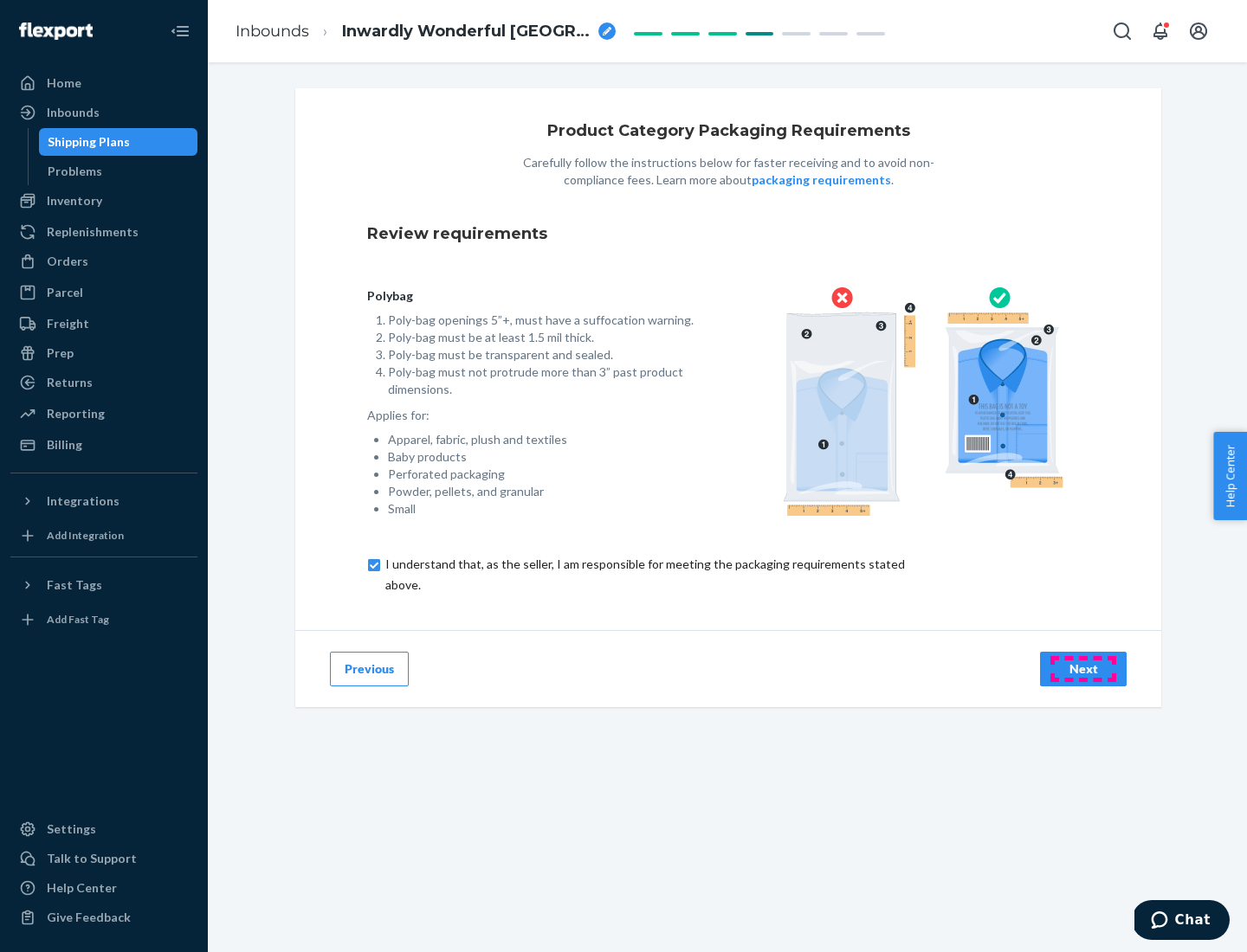
click at [1083, 668] on div "Next" at bounding box center [1083, 669] width 57 height 17
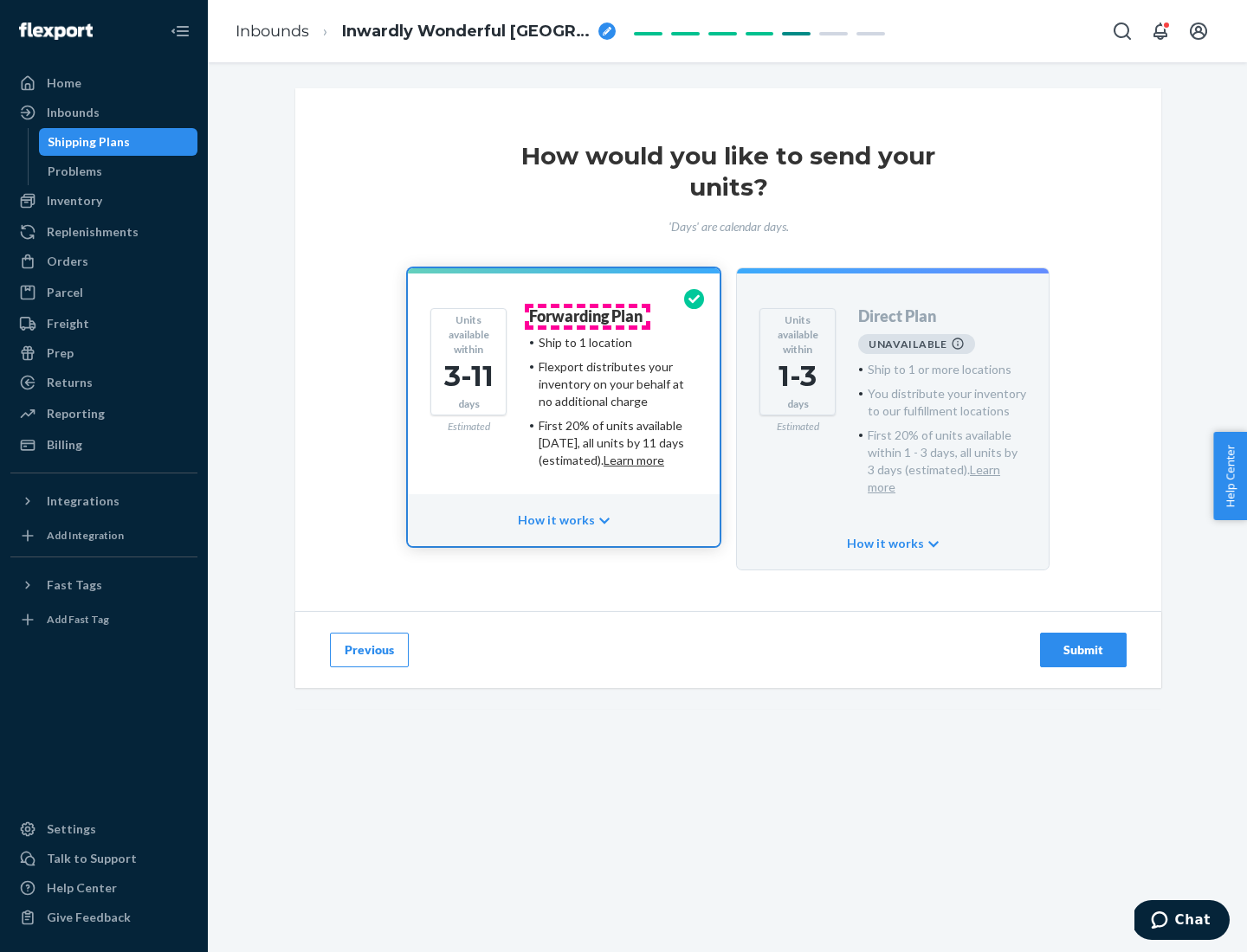
click at [587, 316] on h4 "Forwarding Plan" at bounding box center [586, 317] width 113 height 17
click at [1083, 642] on div "Submit" at bounding box center [1083, 650] width 57 height 17
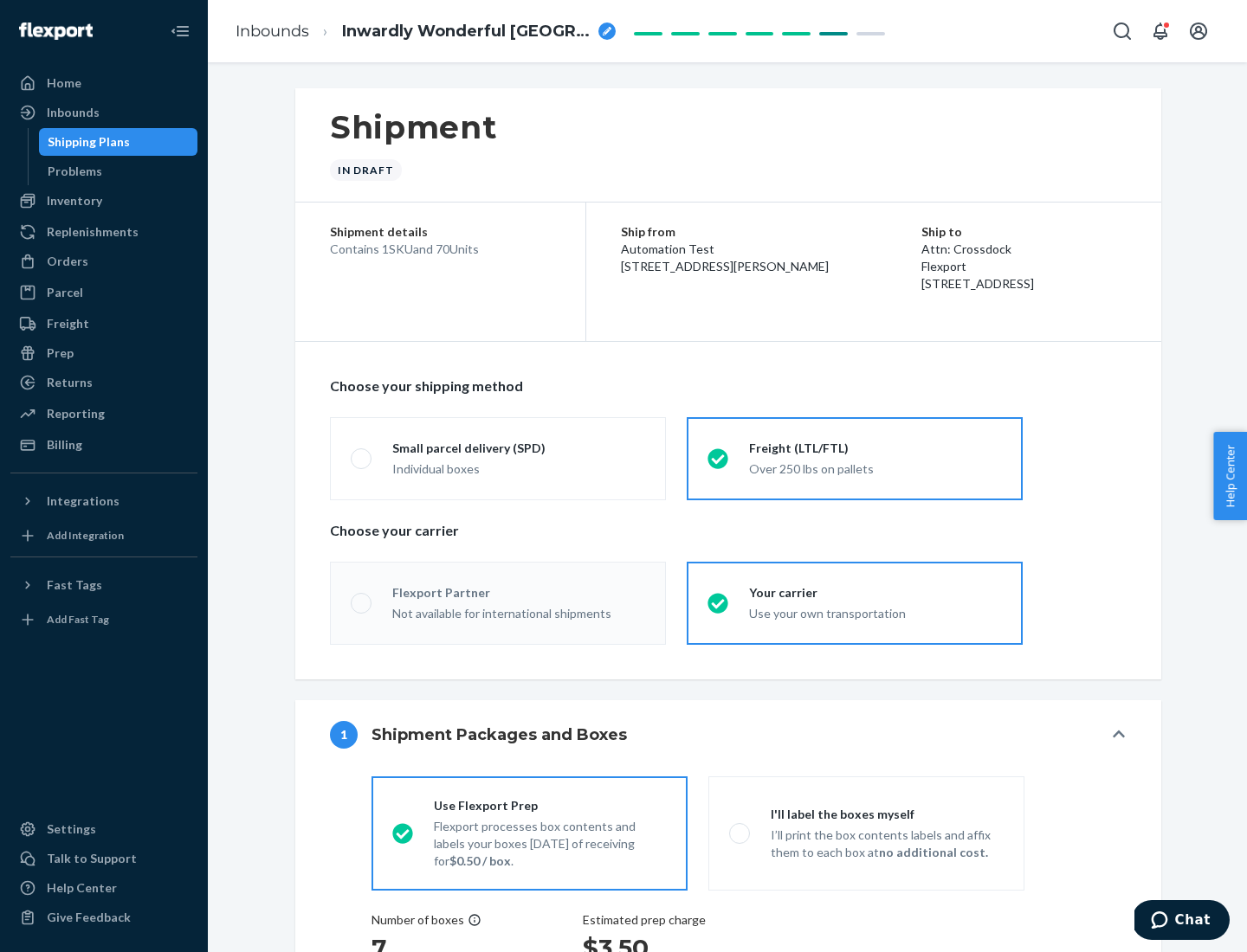
radio input "true"
radio input "false"
radio input "true"
radio input "false"
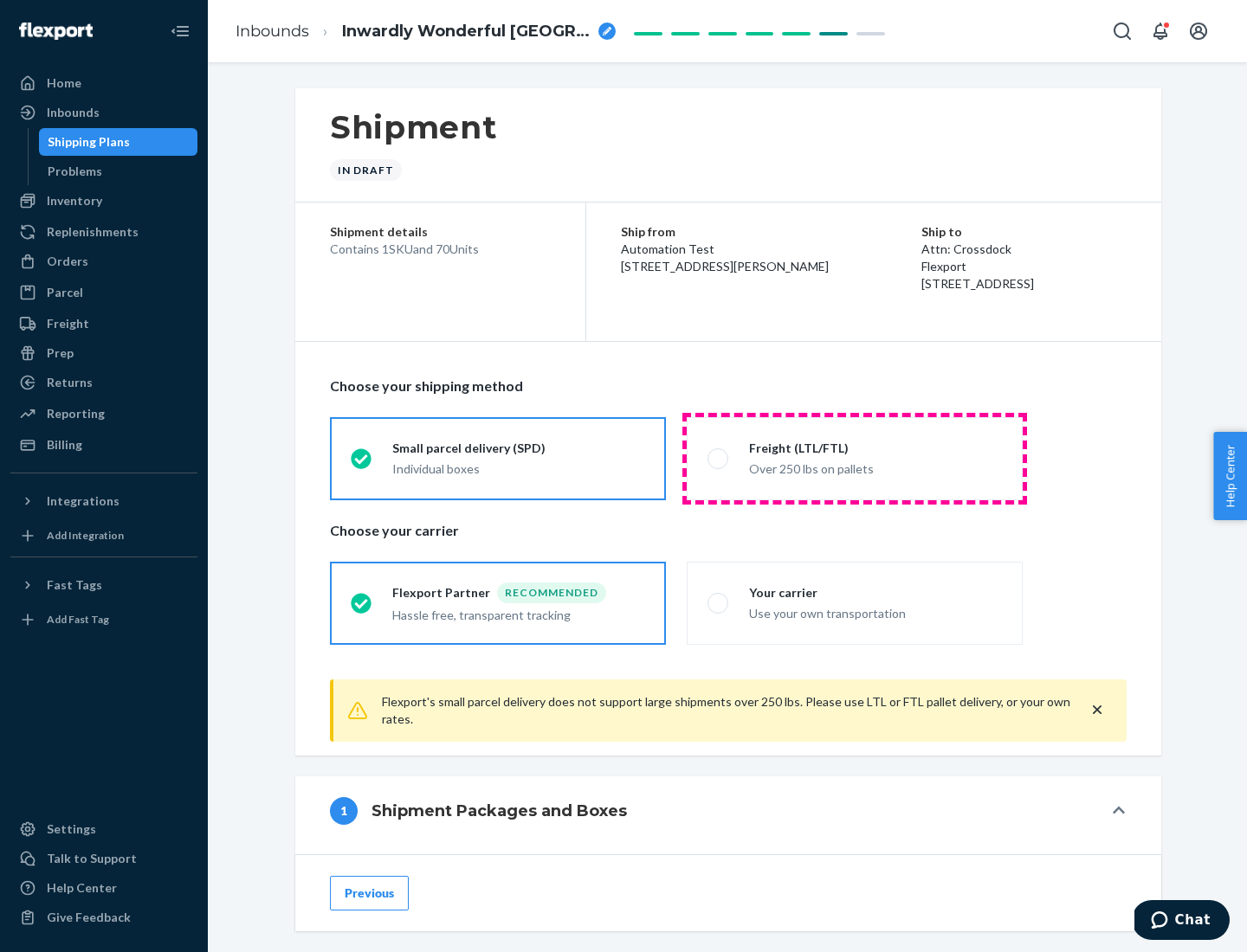
click at [854, 458] on div "Over 250 lbs on pallets" at bounding box center [875, 468] width 253 height 21
click at [719, 458] on input "Freight (LTL/FTL) Over 250 lbs on pallets" at bounding box center [713, 458] width 11 height 11
radio input "true"
radio input "false"
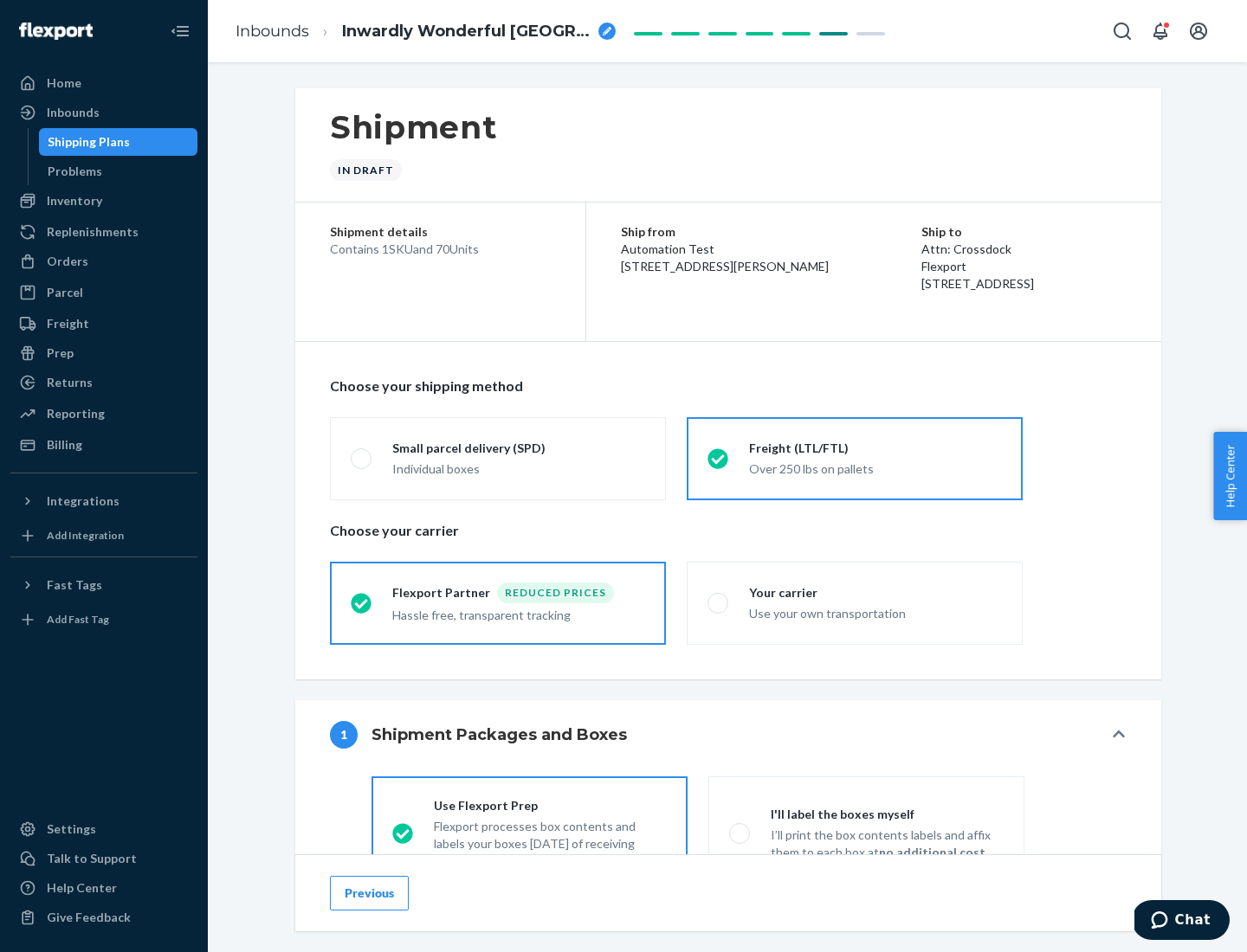
scroll to position [97, 0]
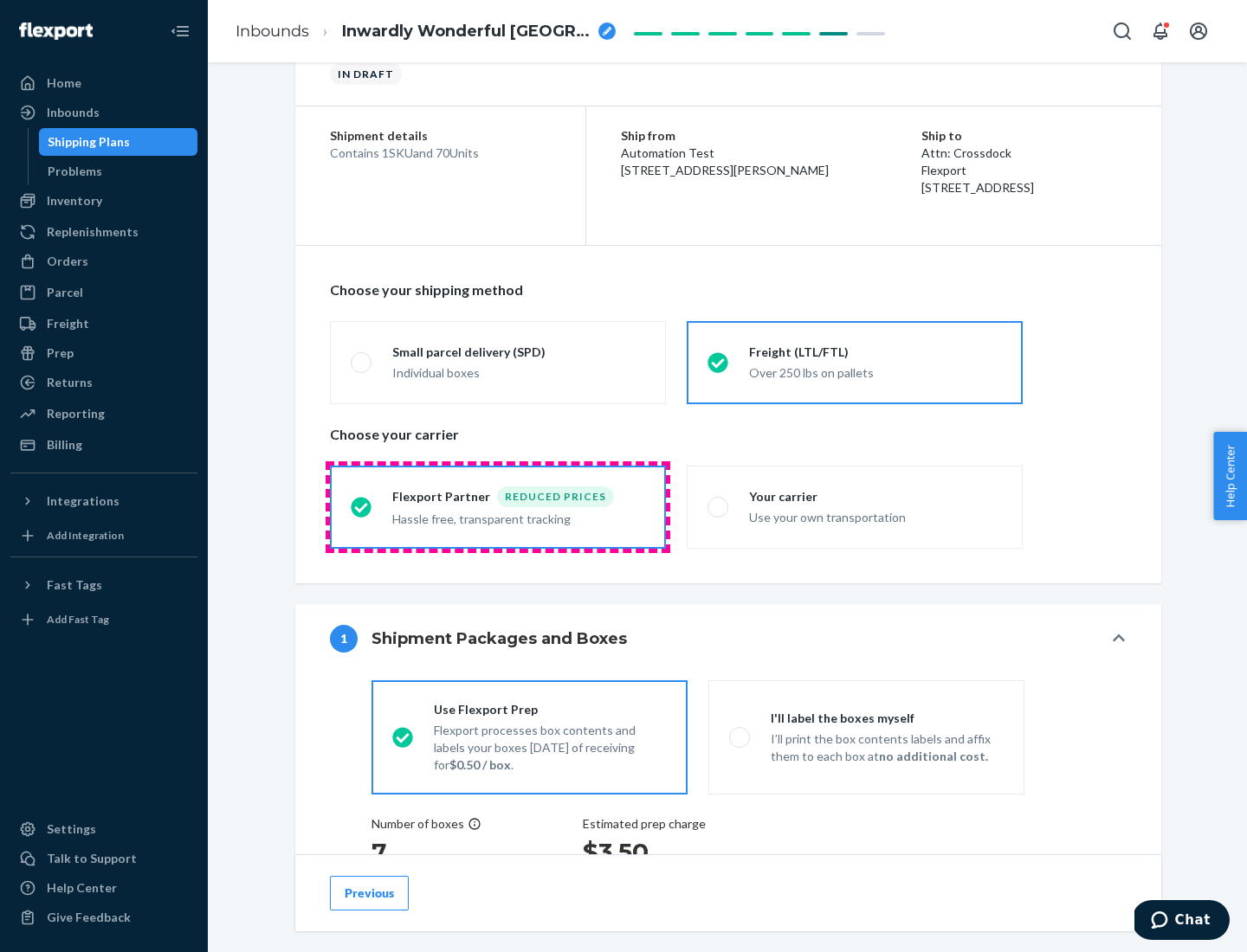
click at [497, 508] on div "Hassle free, transparent tracking" at bounding box center [519, 518] width 253 height 21
click at [362, 507] on input "Flexport Partner Reduced prices Hassle free, transparent tracking" at bounding box center [356, 507] width 11 height 11
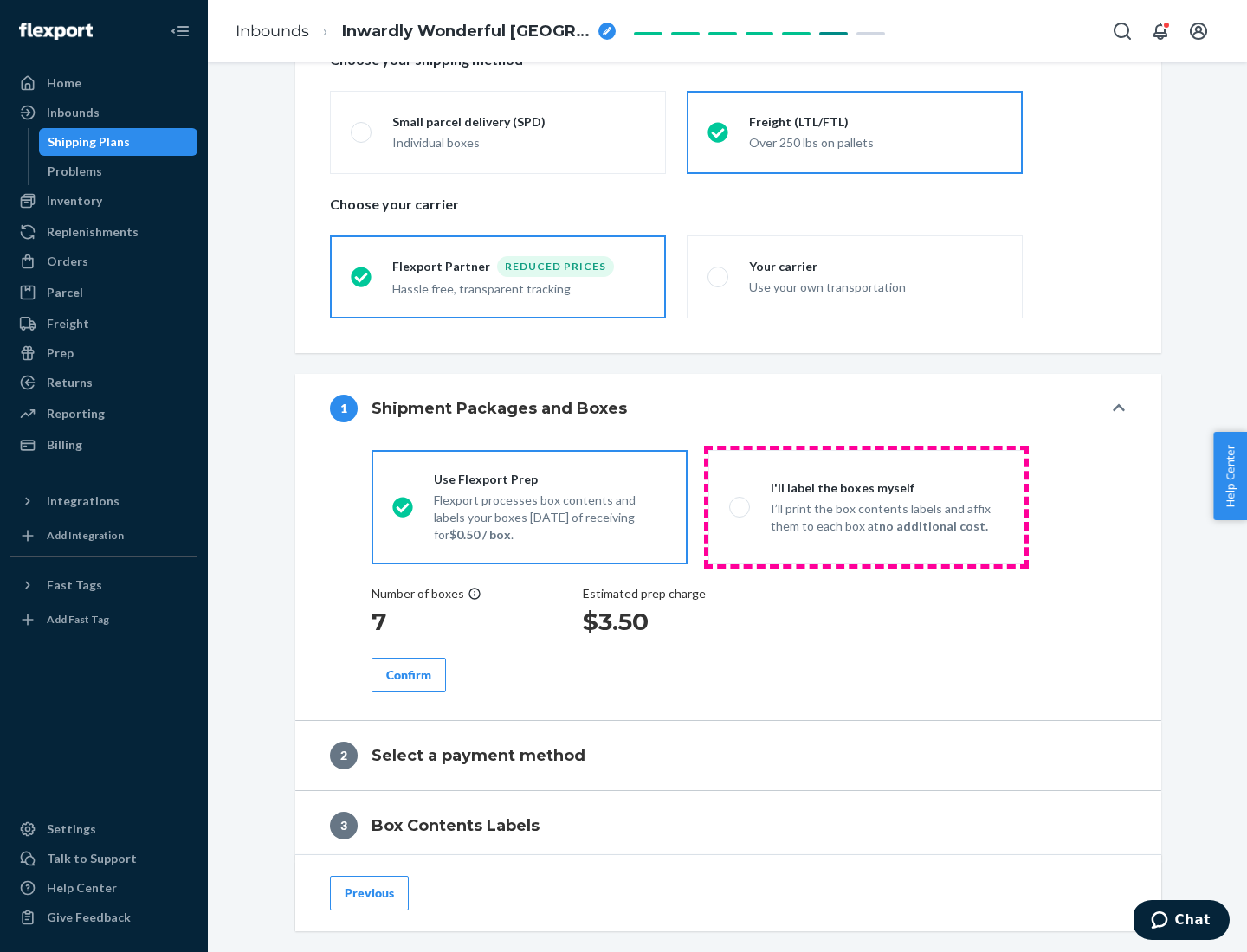
click at [866, 507] on p "I’ll print the box contents labels and affix them to each box at no additional …" at bounding box center [886, 517] width 233 height 35
click at [740, 507] on input "I'll label the boxes myself I’ll print the box contents labels and affix them t…" at bounding box center [735, 507] width 11 height 11
radio input "true"
radio input "false"
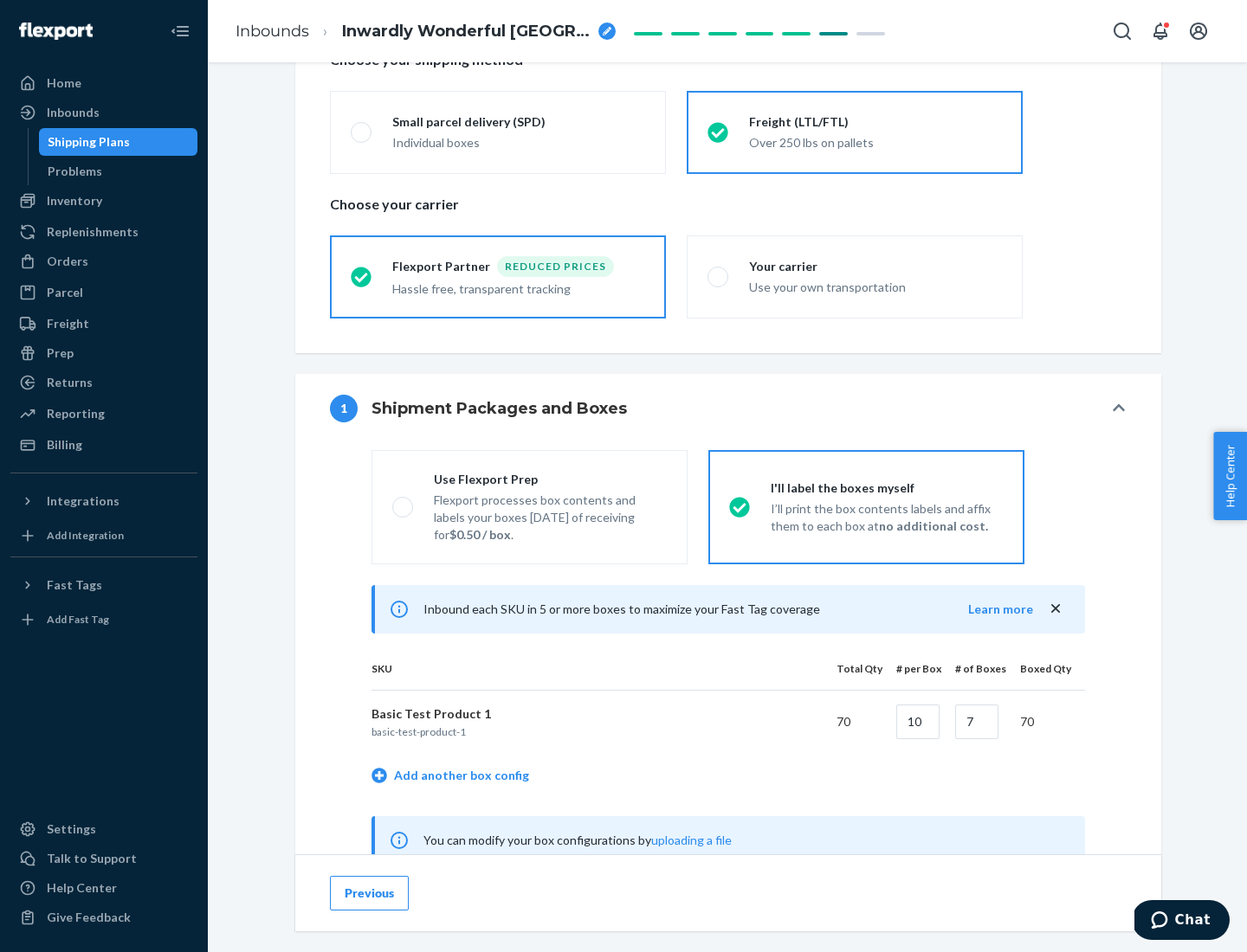
scroll to position [542, 0]
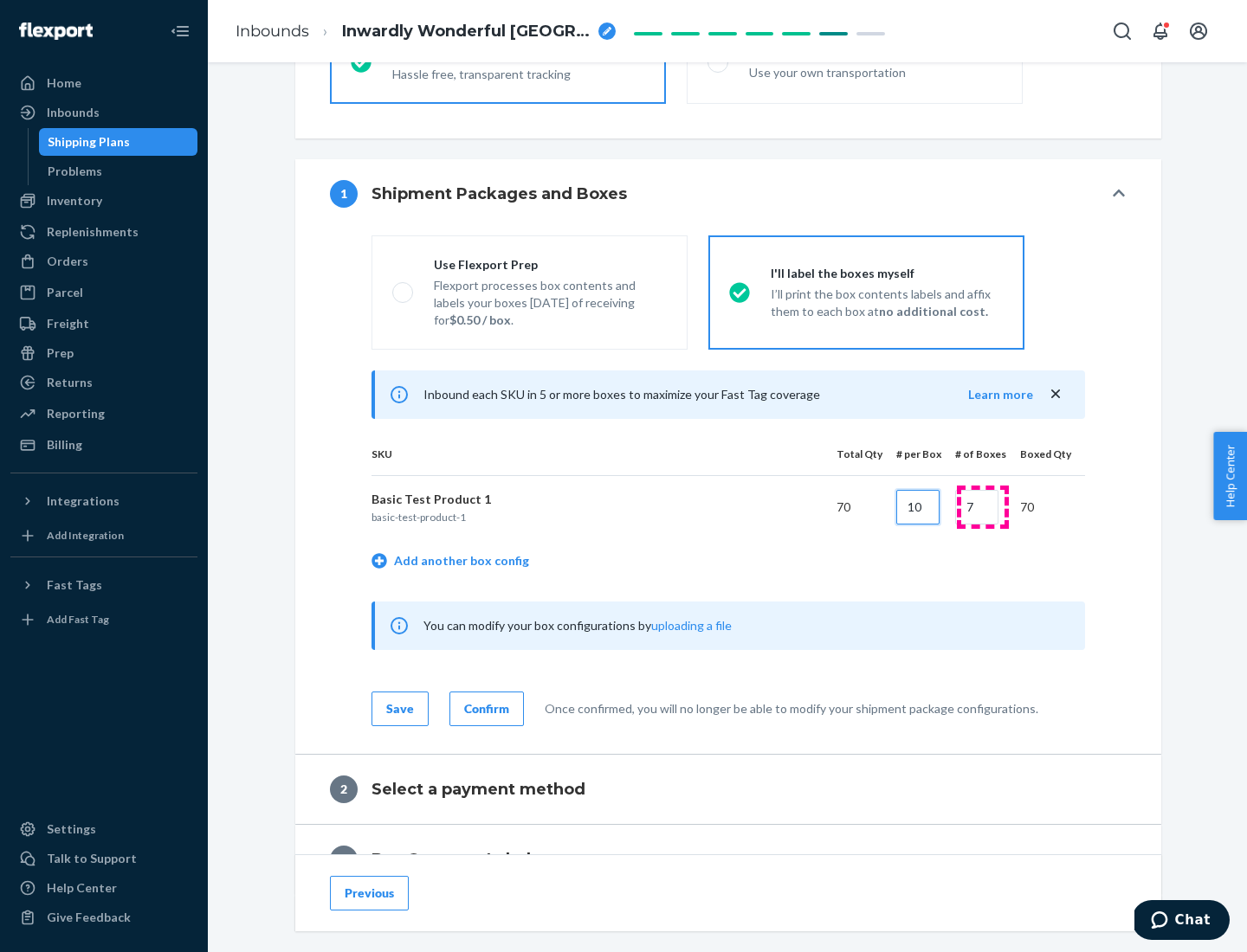
type input "10"
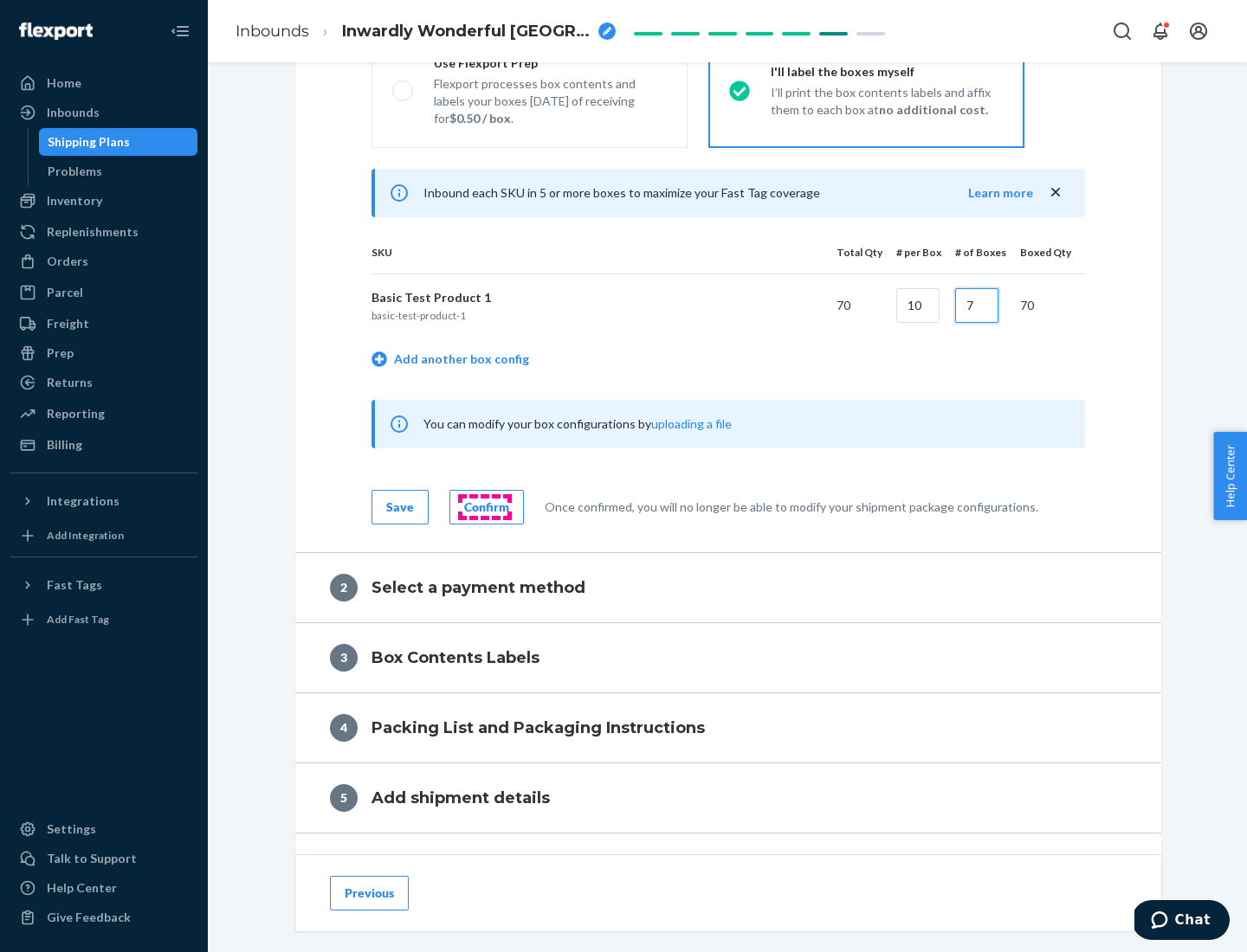
type input "7"
click at [484, 507] on div "Confirm" at bounding box center [486, 507] width 45 height 17
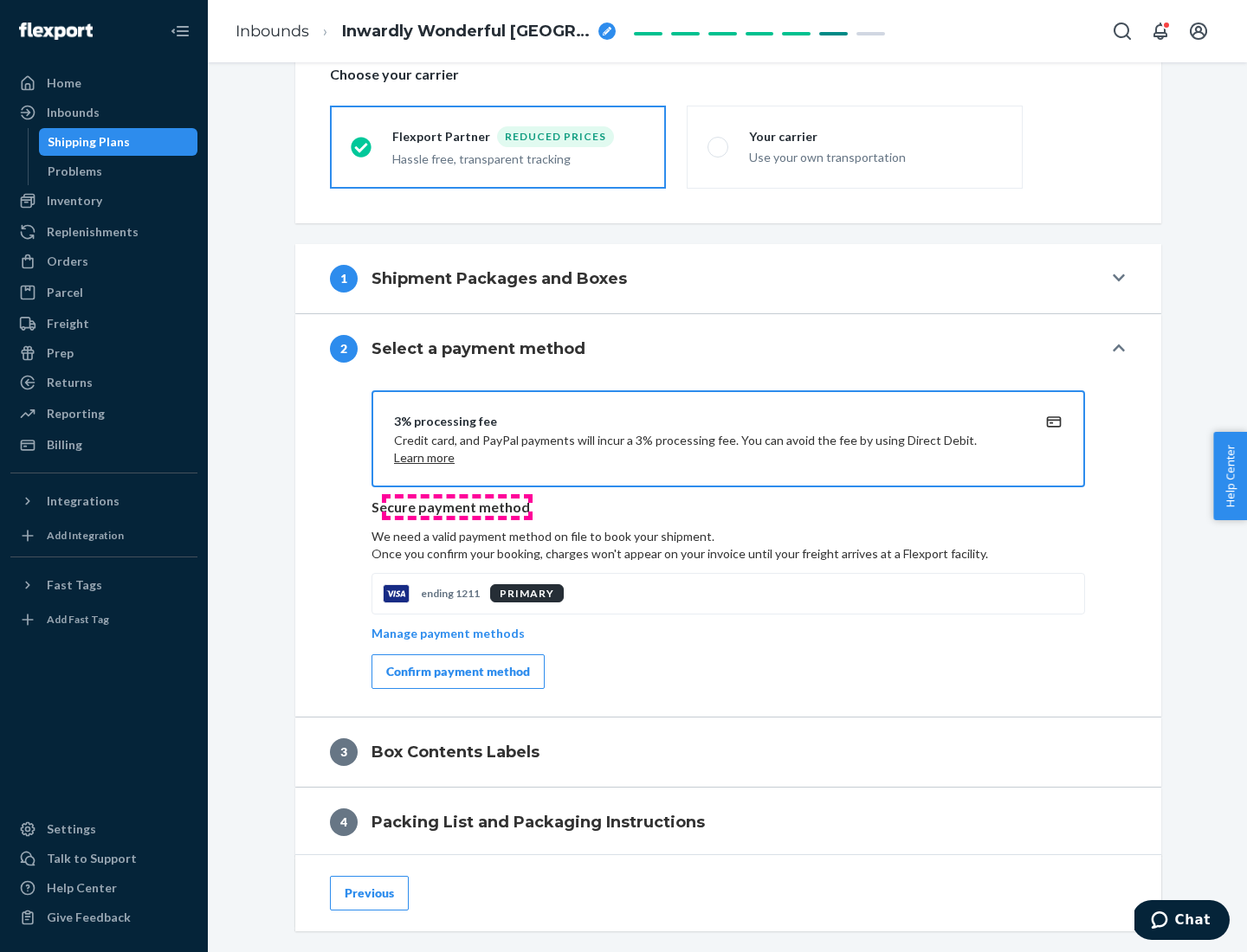
scroll to position [621, 0]
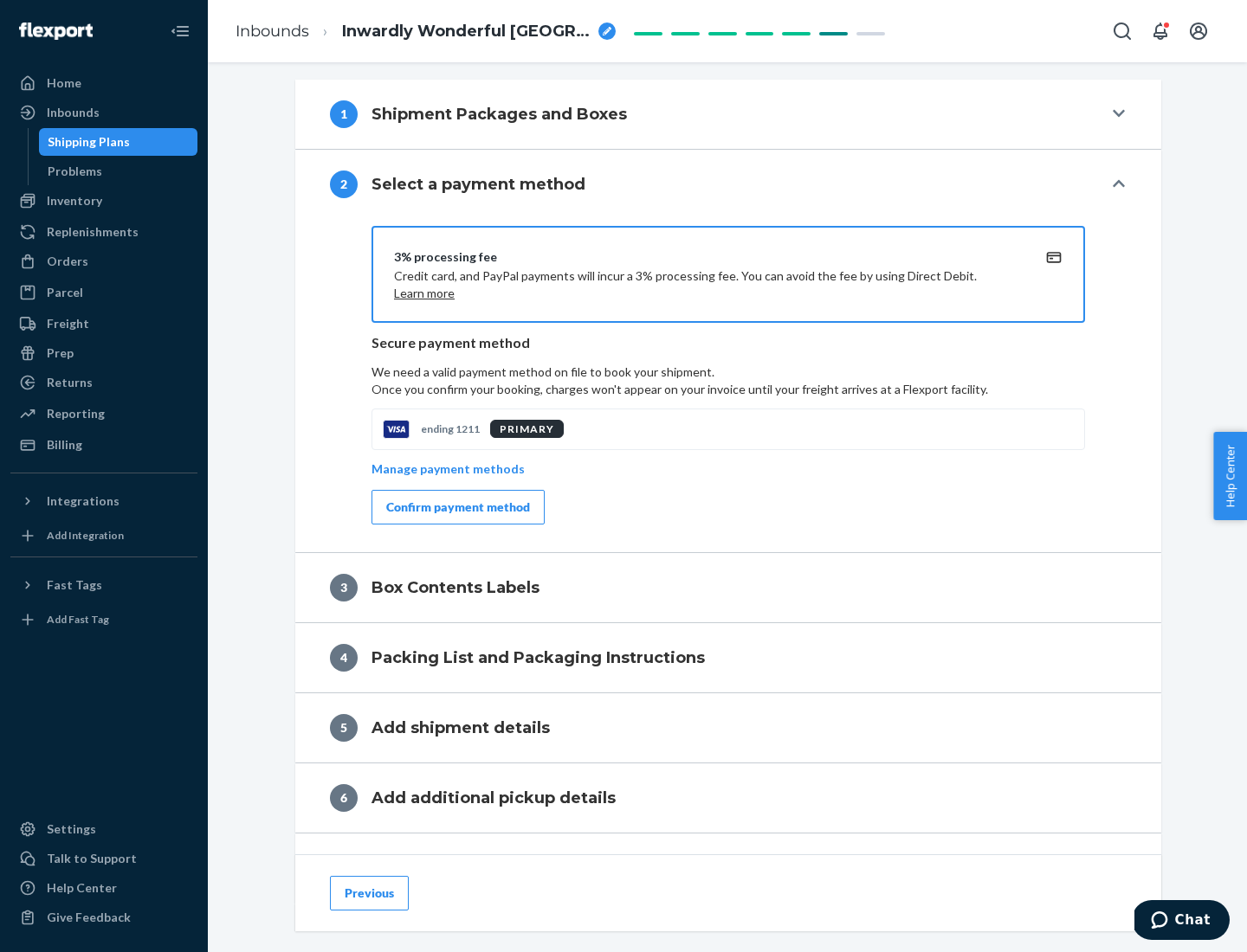
click at [456, 508] on div "Confirm payment method" at bounding box center [457, 507] width 143 height 17
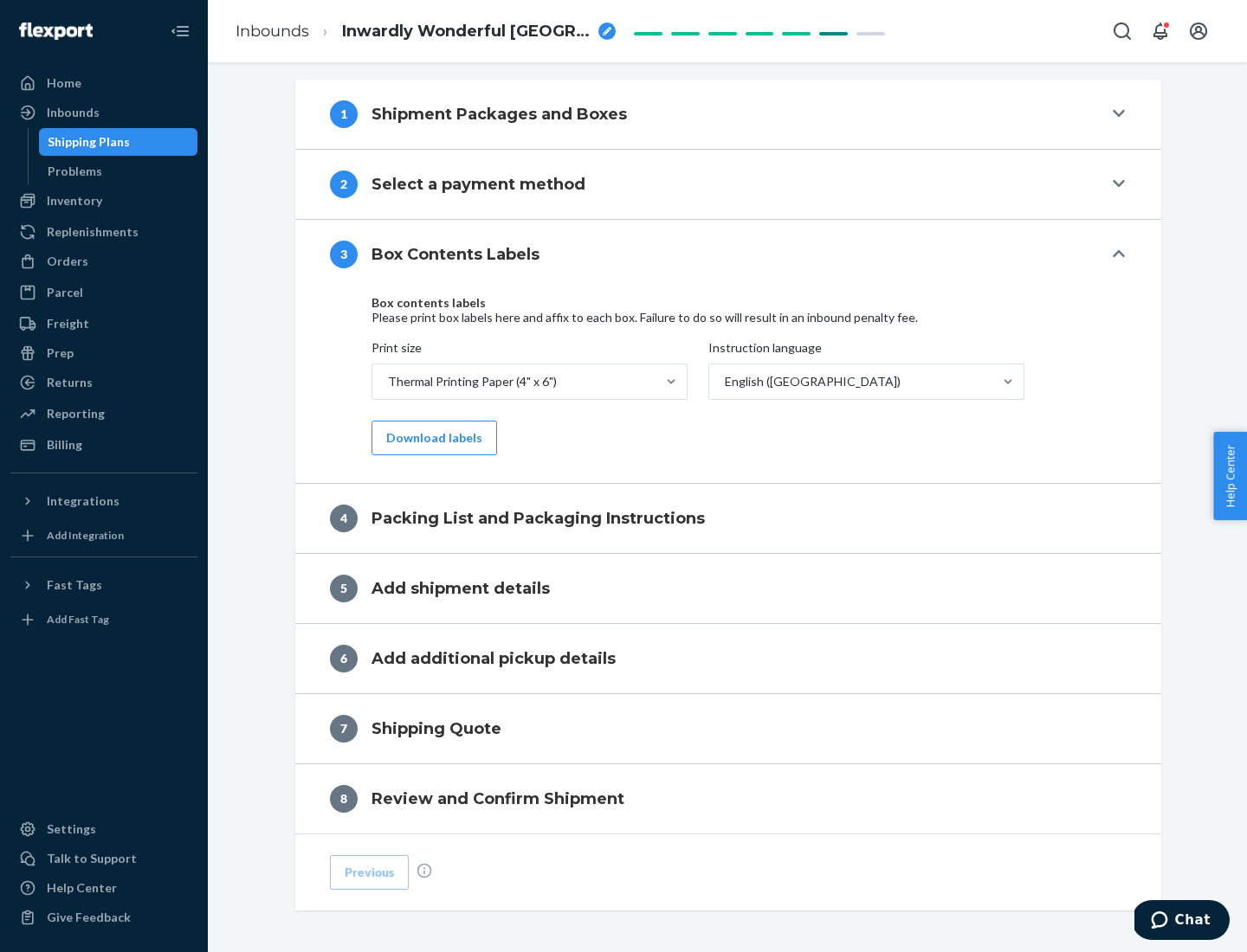
scroll to position [552, 0]
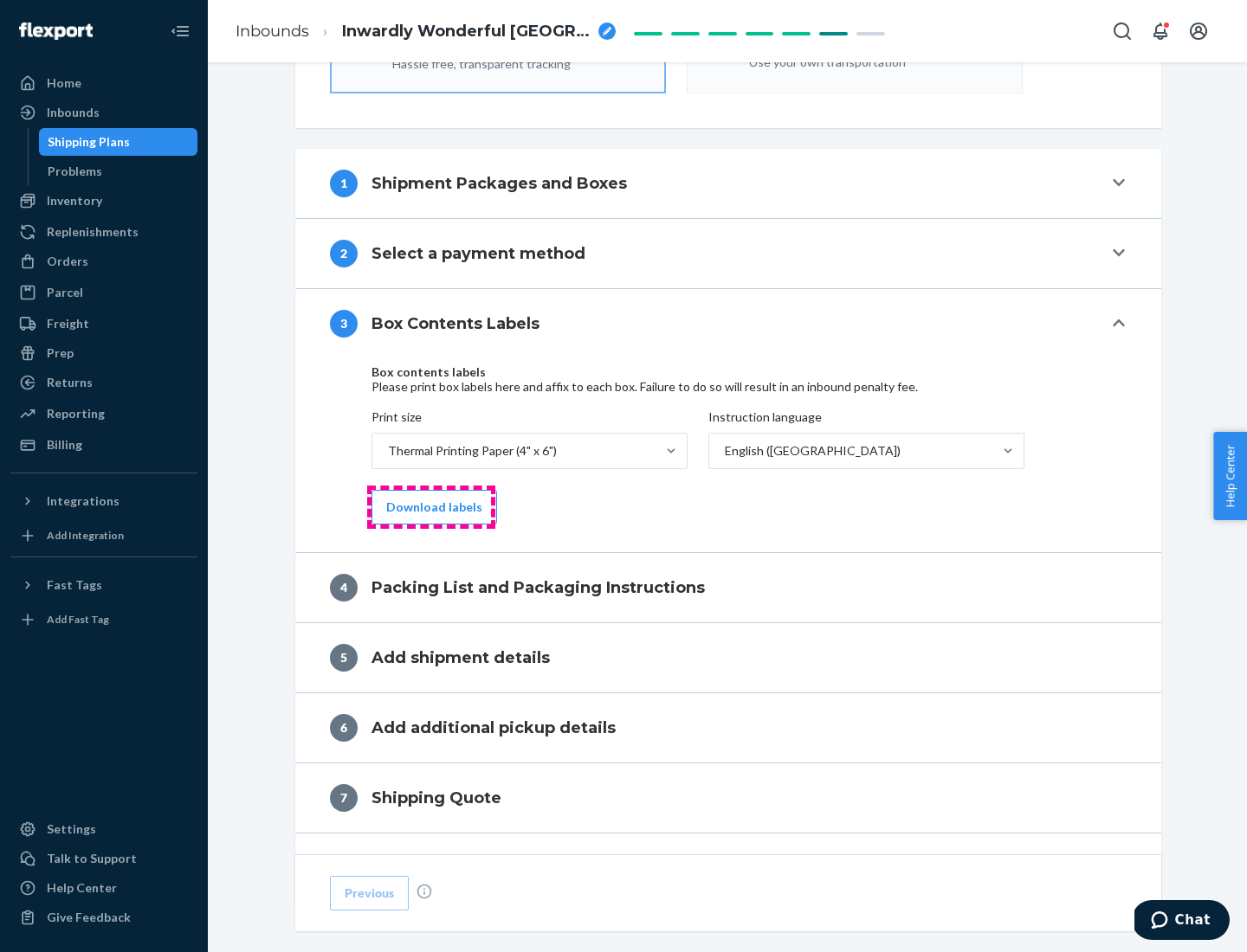
click at [430, 508] on button "Download labels" at bounding box center [434, 507] width 126 height 35
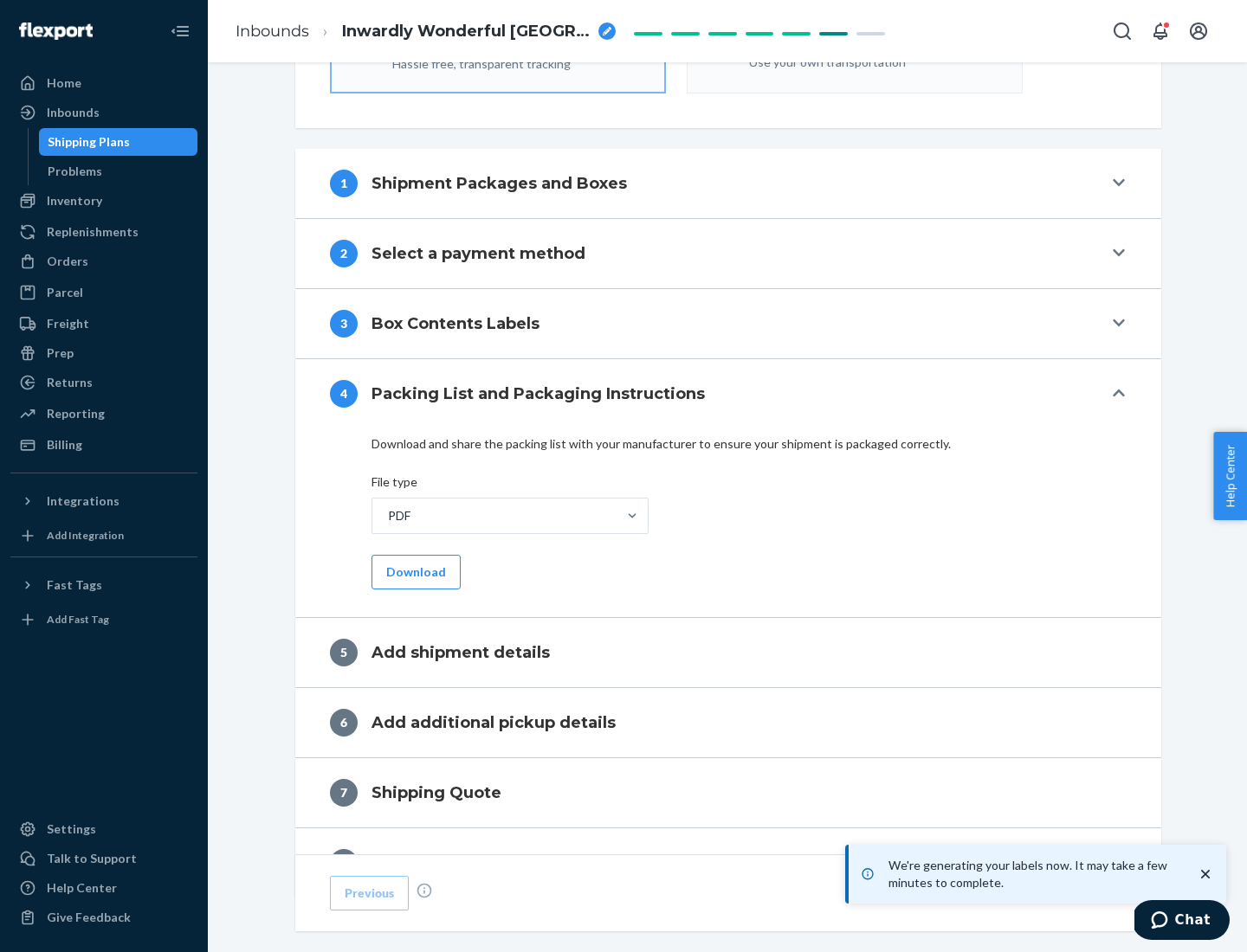
scroll to position [617, 0]
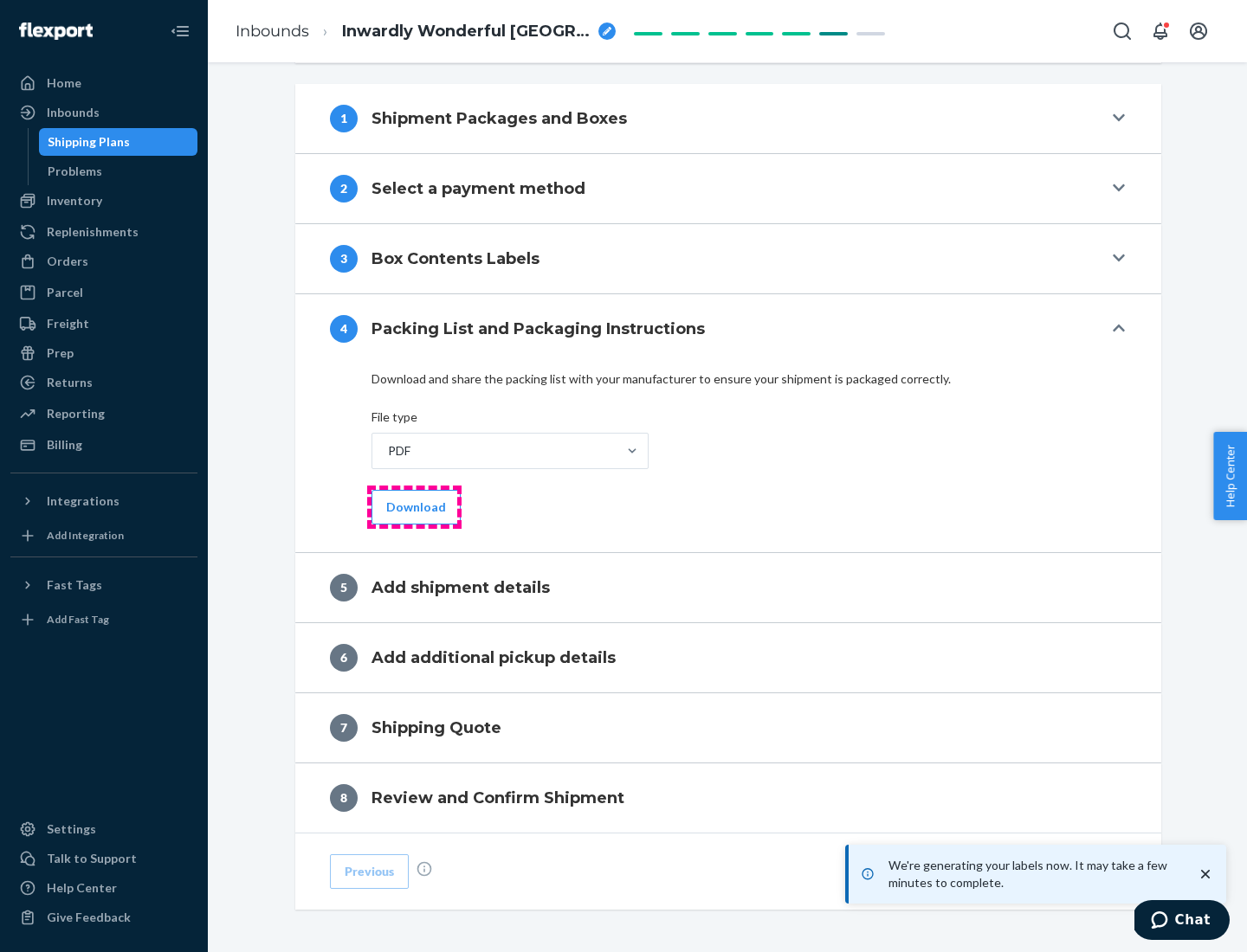
click at [414, 507] on button "Download" at bounding box center [415, 507] width 89 height 35
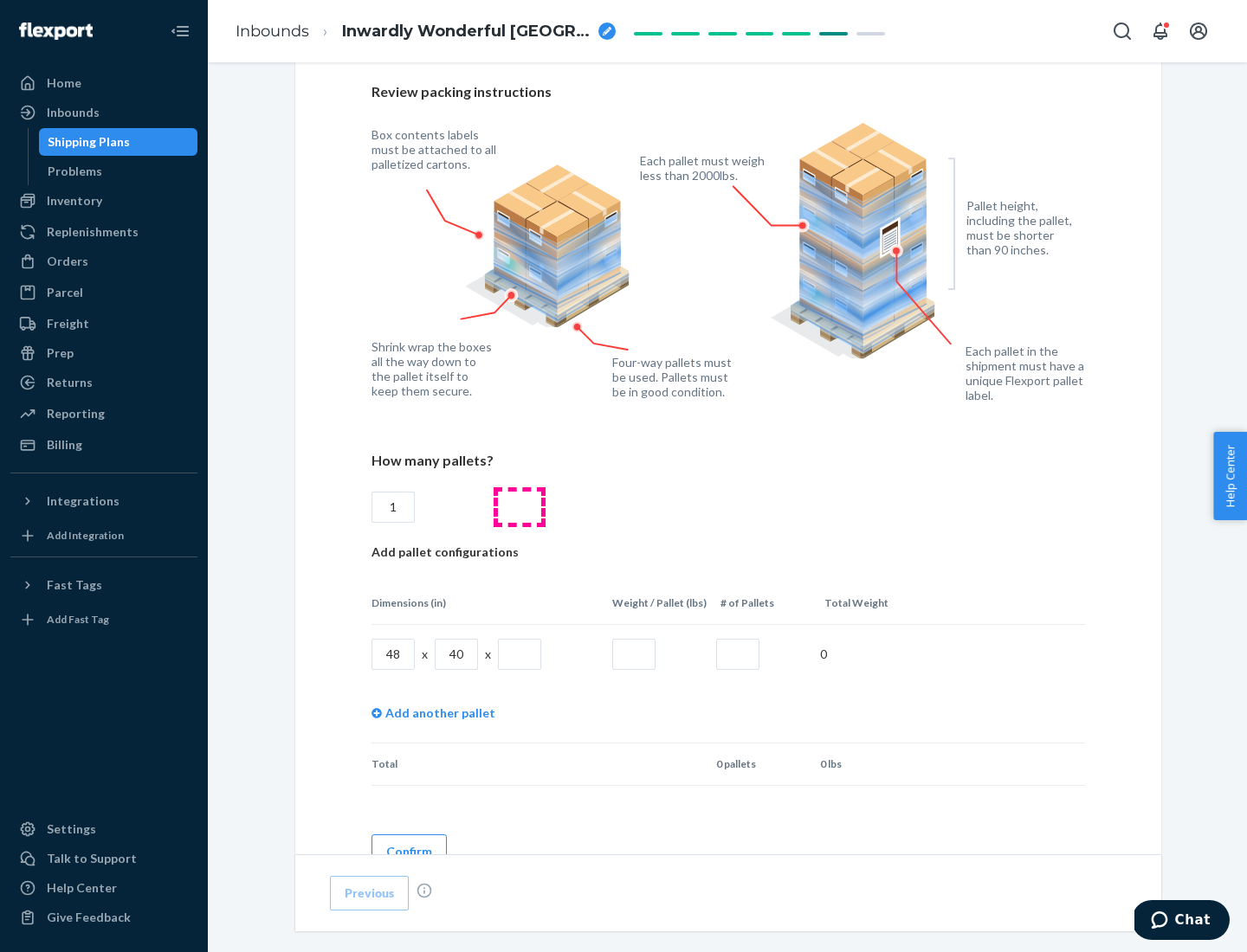
scroll to position [1258, 0]
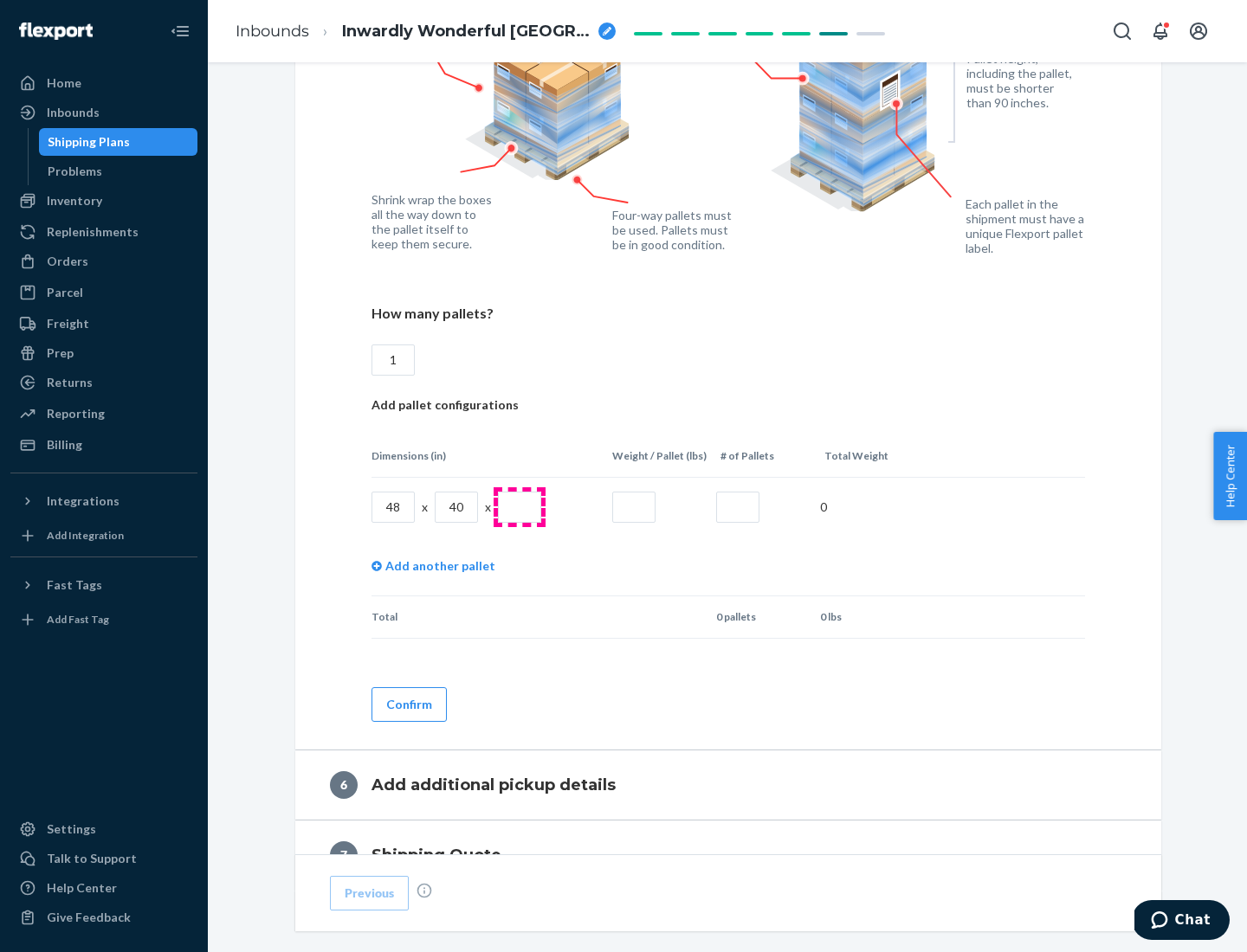
type input "1"
type input "40"
type input "200"
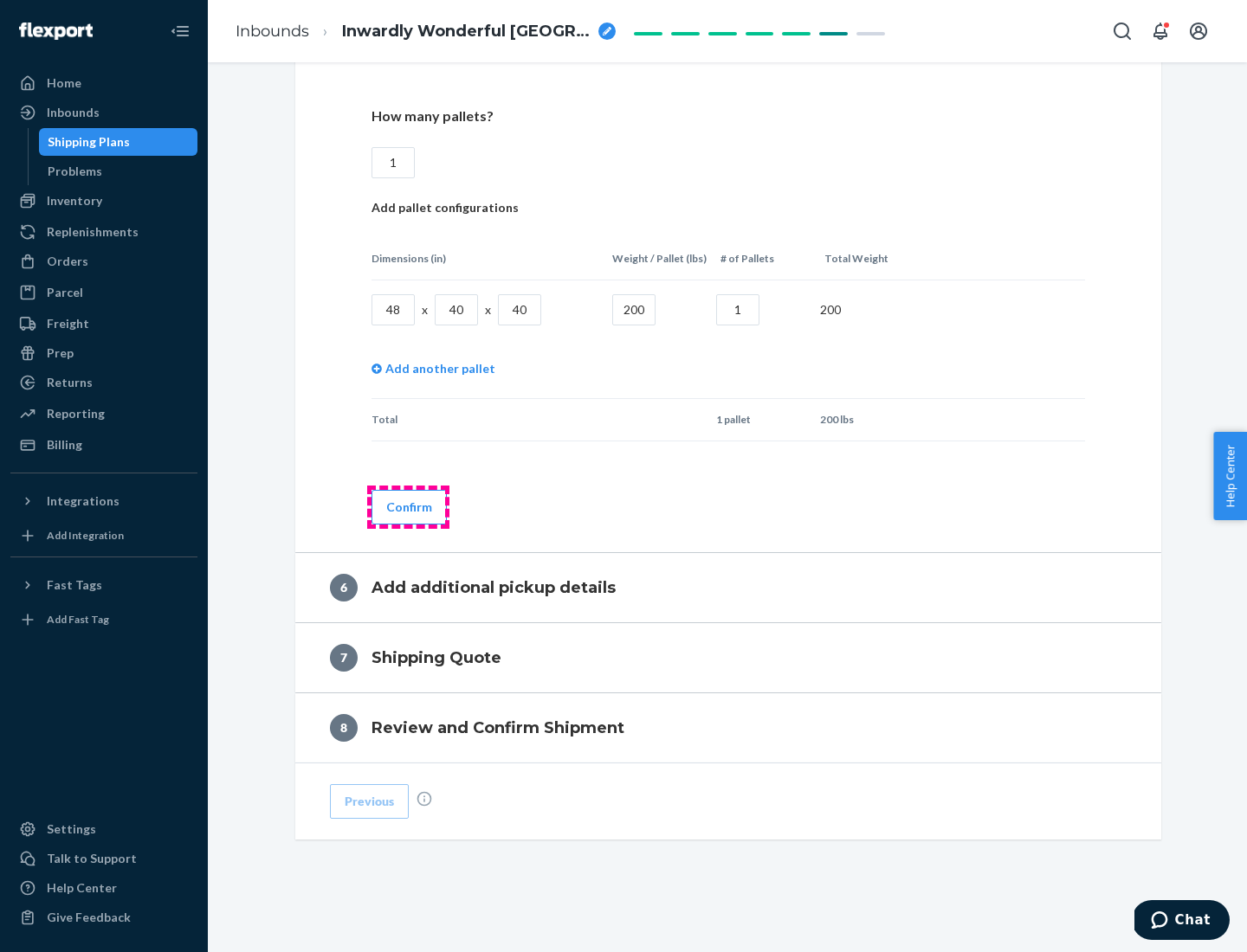
type input "1"
click at [408, 507] on button "Confirm" at bounding box center [408, 507] width 75 height 35
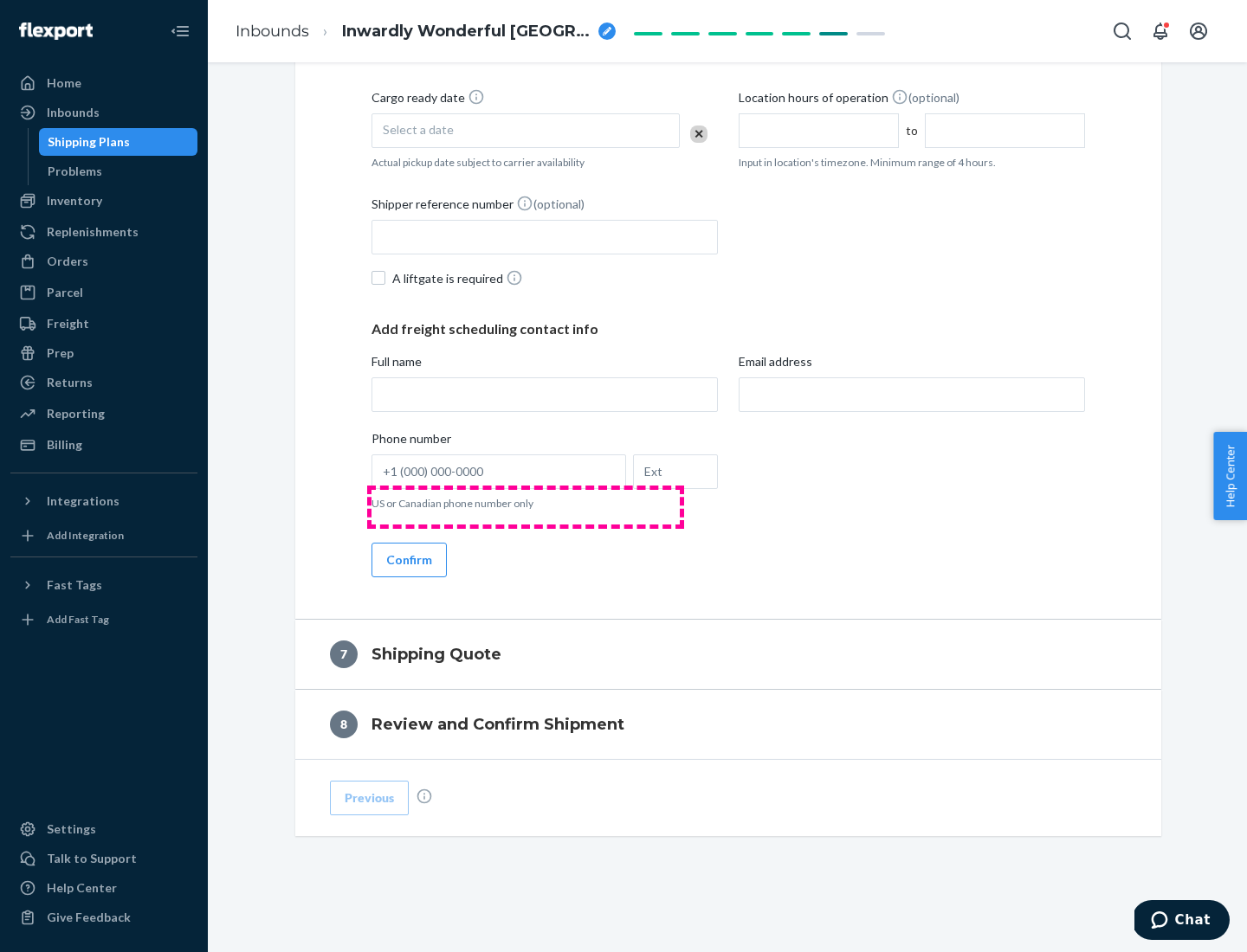
scroll to position [662, 0]
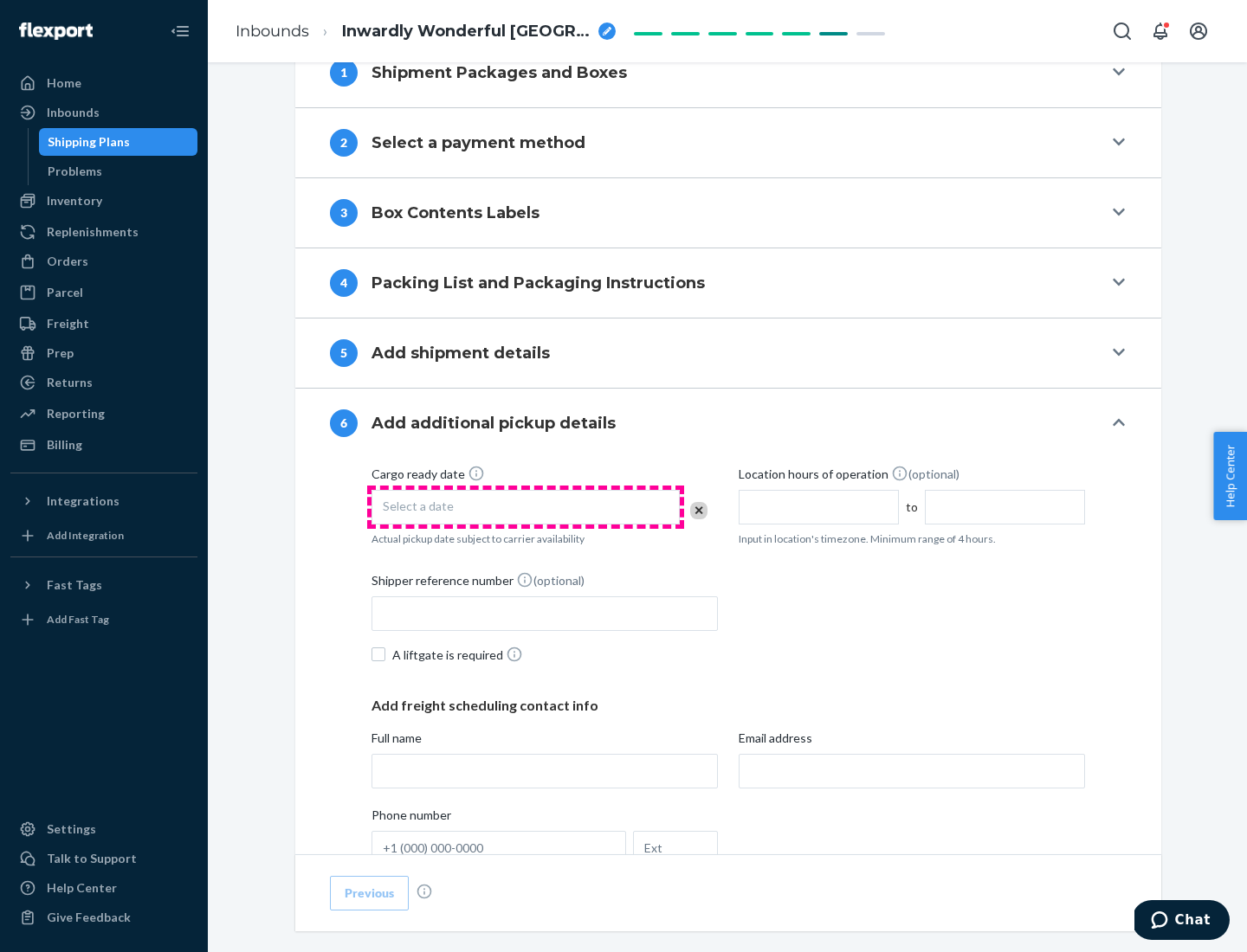
click at [526, 507] on div "Select a date" at bounding box center [525, 507] width 308 height 35
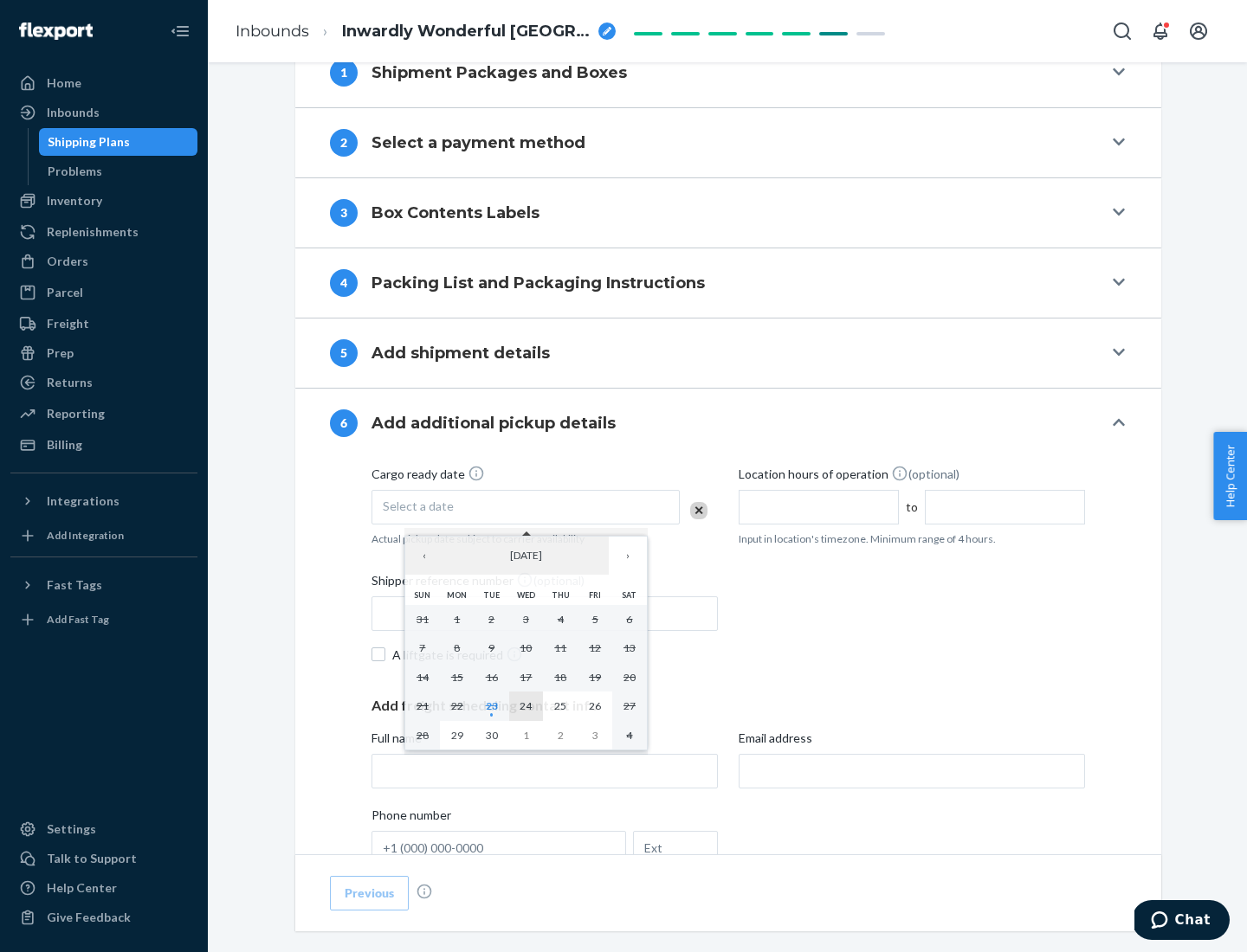
click at [526, 706] on abbr "24" at bounding box center [525, 707] width 12 height 13
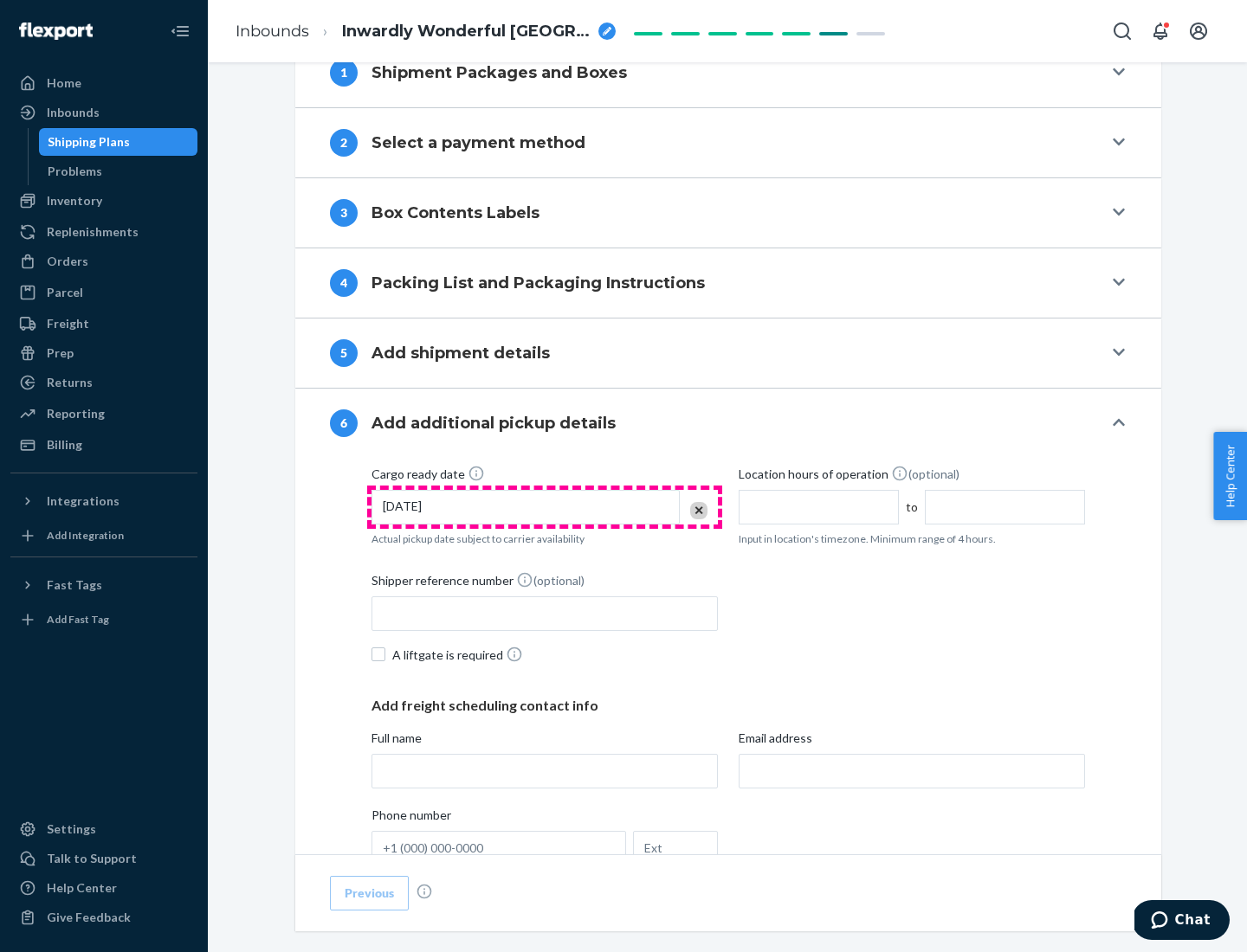
scroll to position [927, 0]
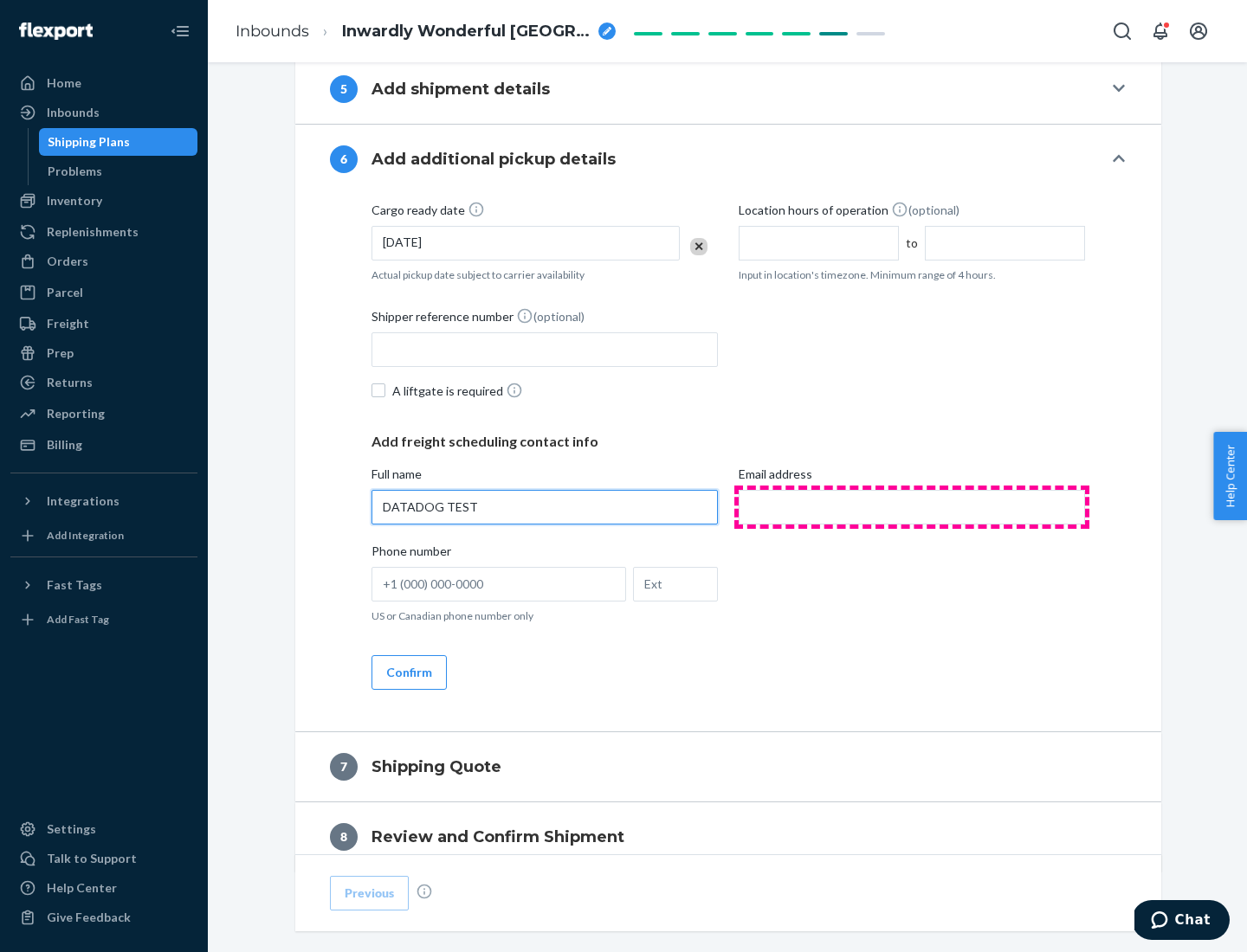
type input "DATADOG TEST"
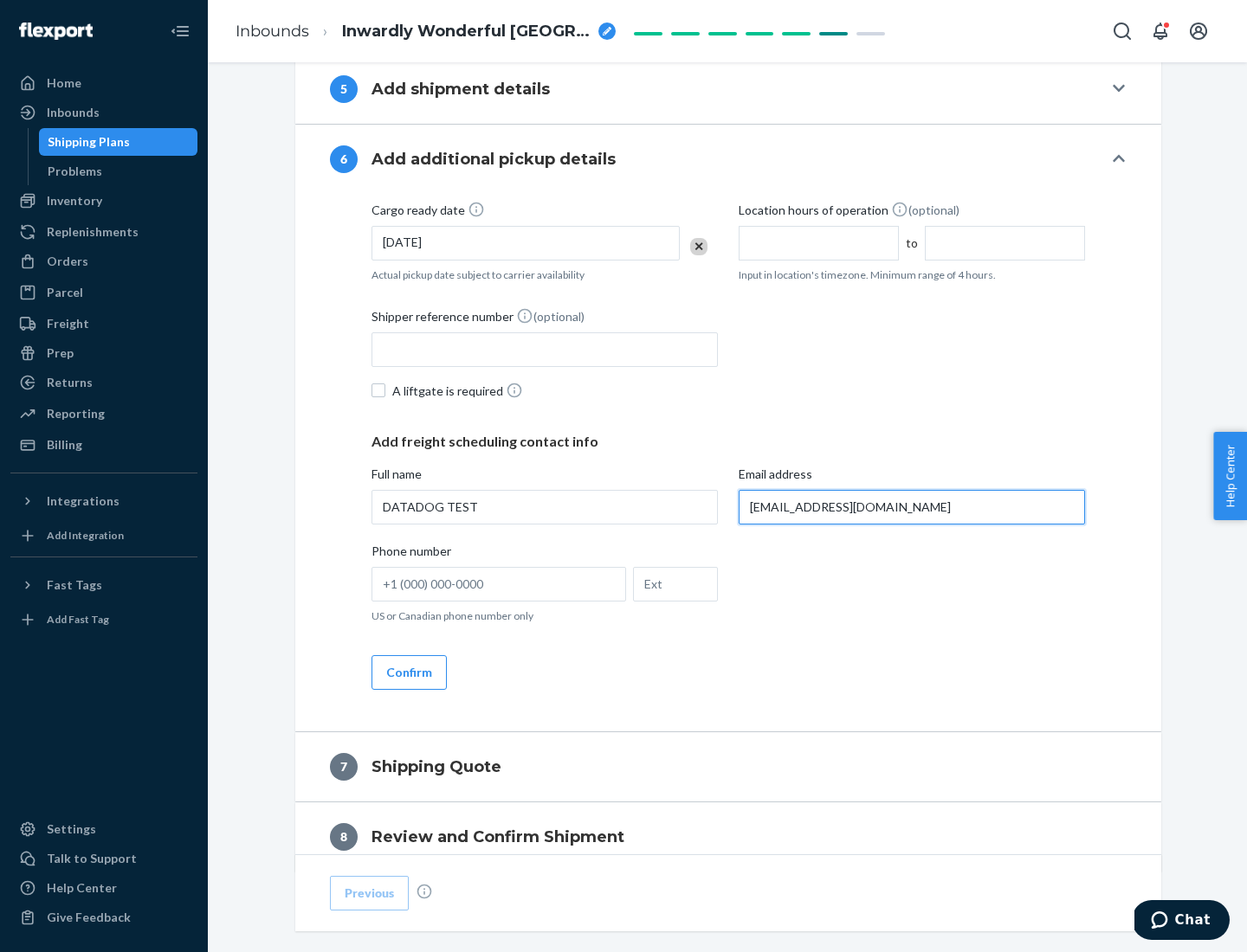
scroll to position [1004, 0]
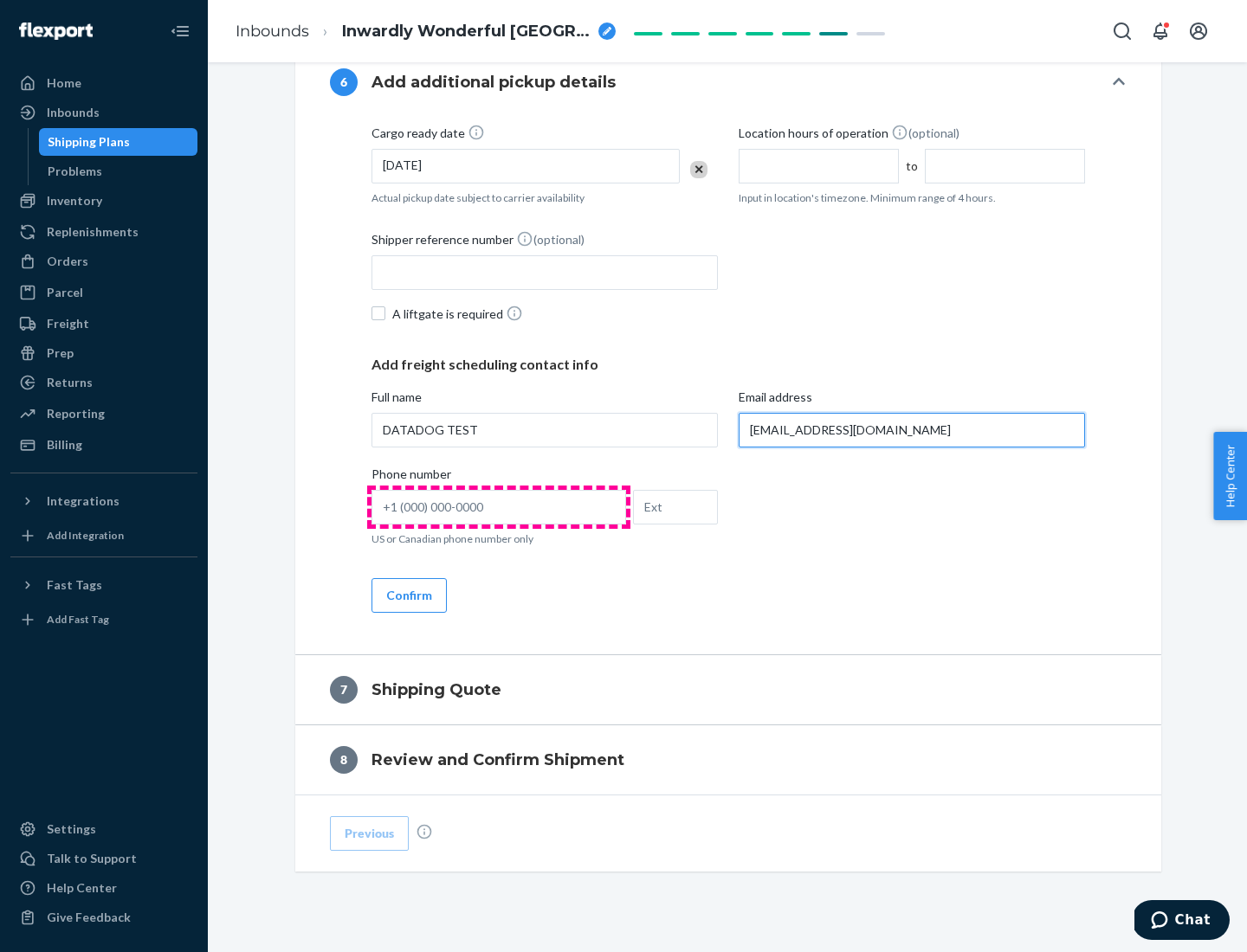
type input "[EMAIL_ADDRESS][DOMAIN_NAME]"
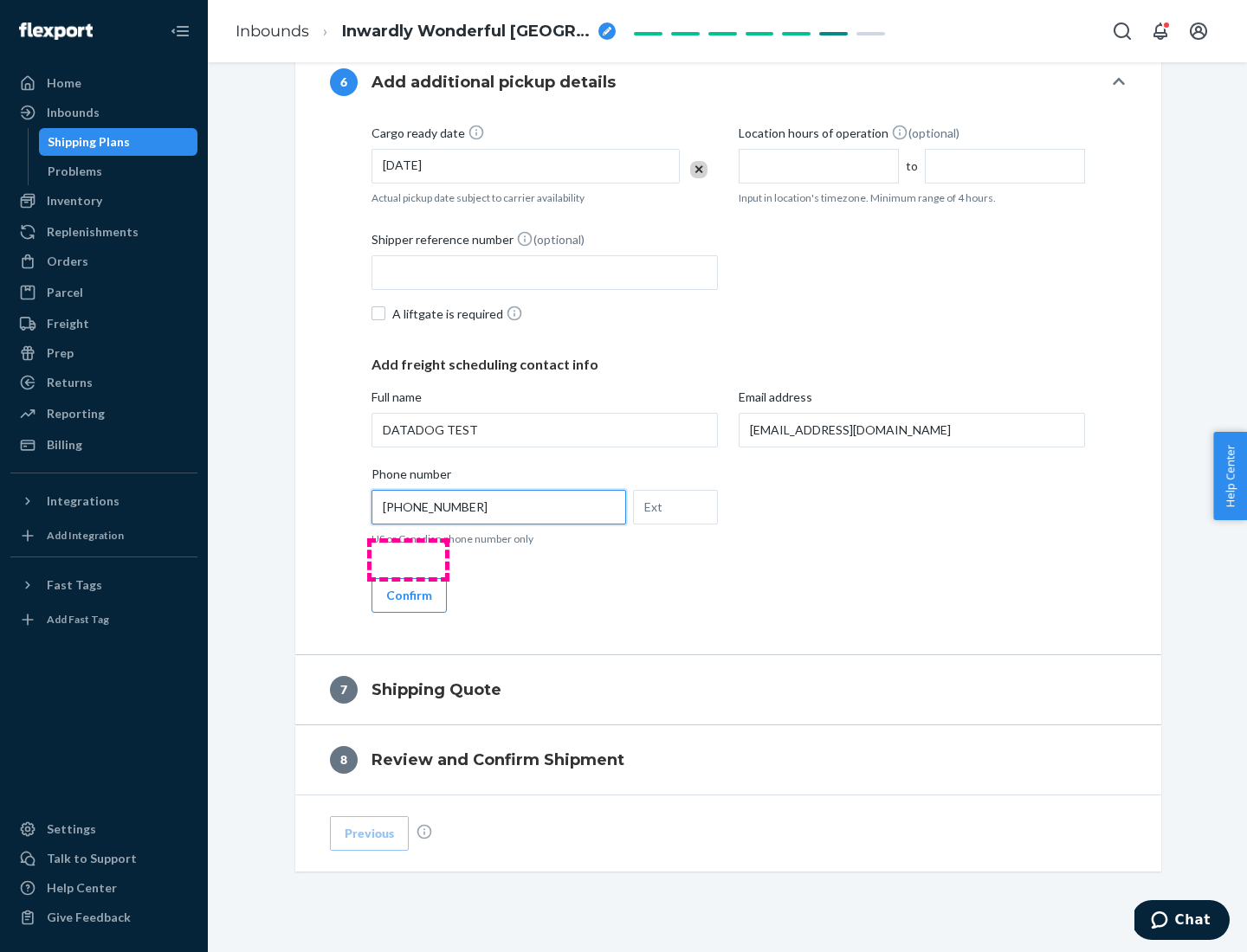
scroll to position [1039, 0]
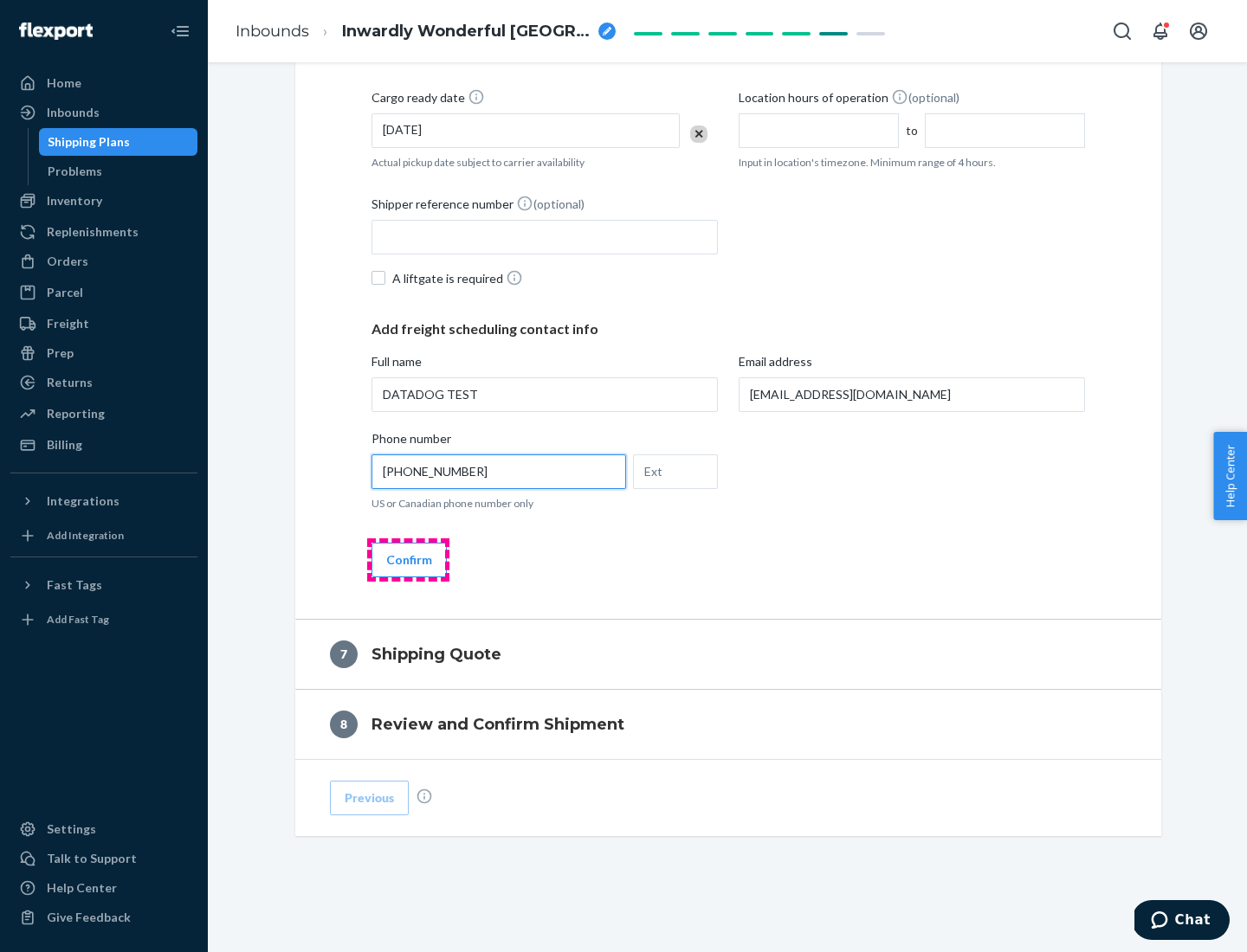
type input "[PHONE_NUMBER]"
click at [408, 559] on button "Confirm" at bounding box center [408, 559] width 75 height 35
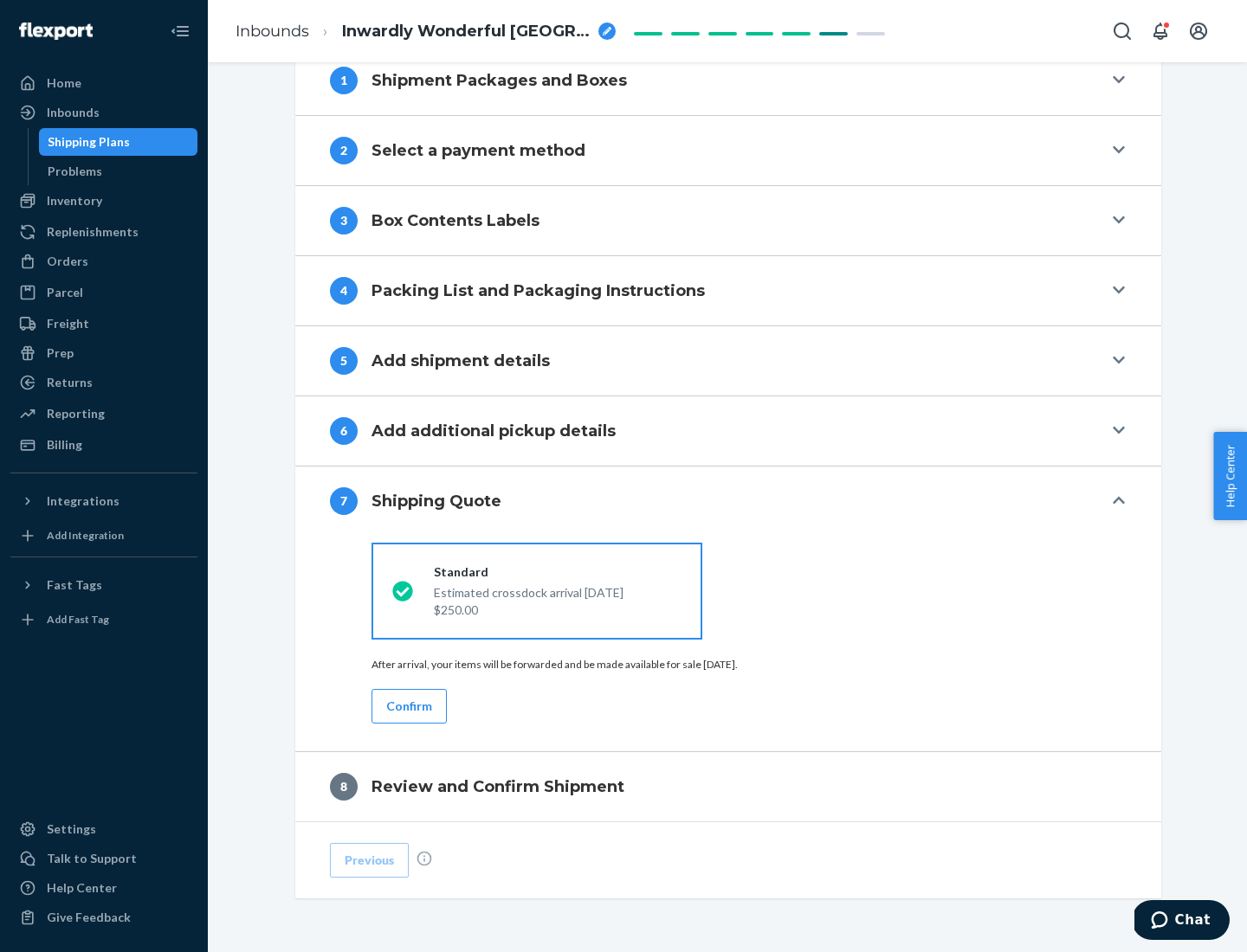
scroll to position [717, 0]
